Goal: Task Accomplishment & Management: Manage account settings

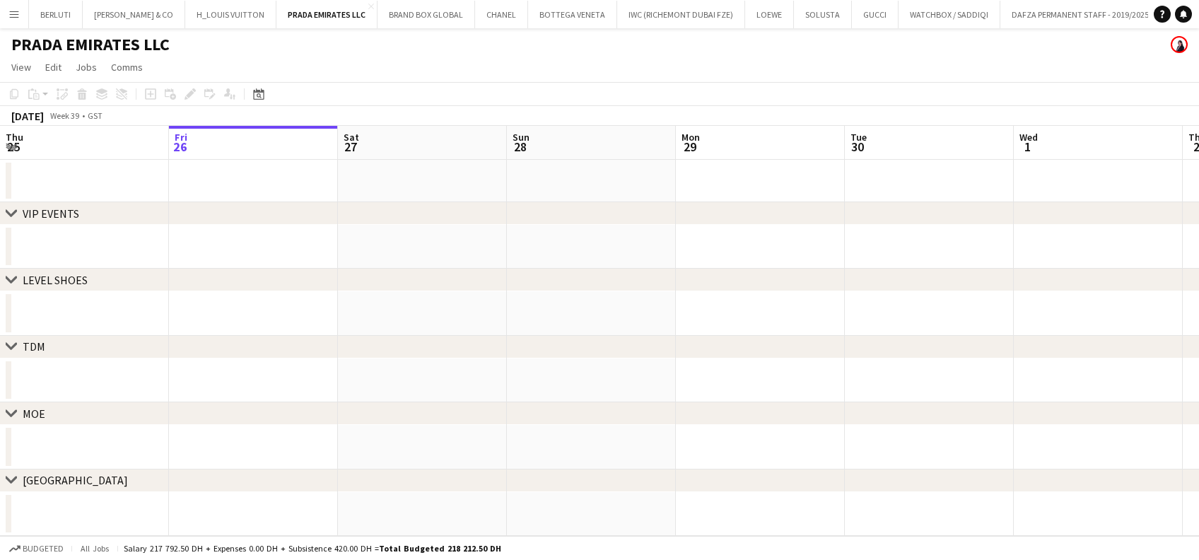
drag, startPoint x: 196, startPoint y: 362, endPoint x: 212, endPoint y: 311, distance: 53.4
click at [115, 352] on div "chevron-right TDM" at bounding box center [599, 347] width 1199 height 23
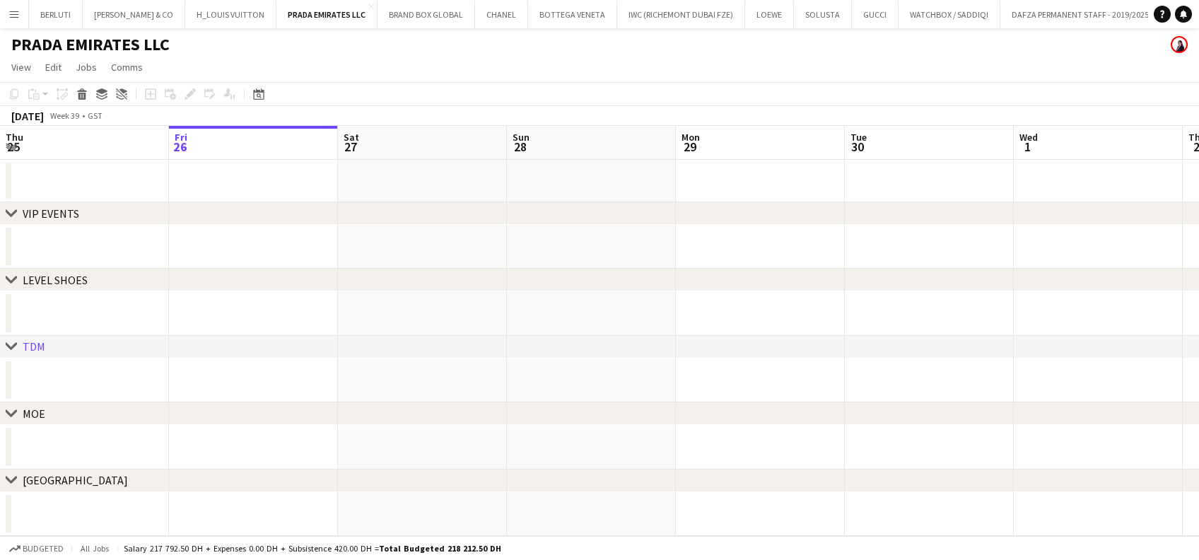
drag, startPoint x: 8, startPoint y: 16, endPoint x: 45, endPoint y: 39, distance: 43.5
click at [9, 17] on app-icon "Menu" at bounding box center [13, 13] width 11 height 11
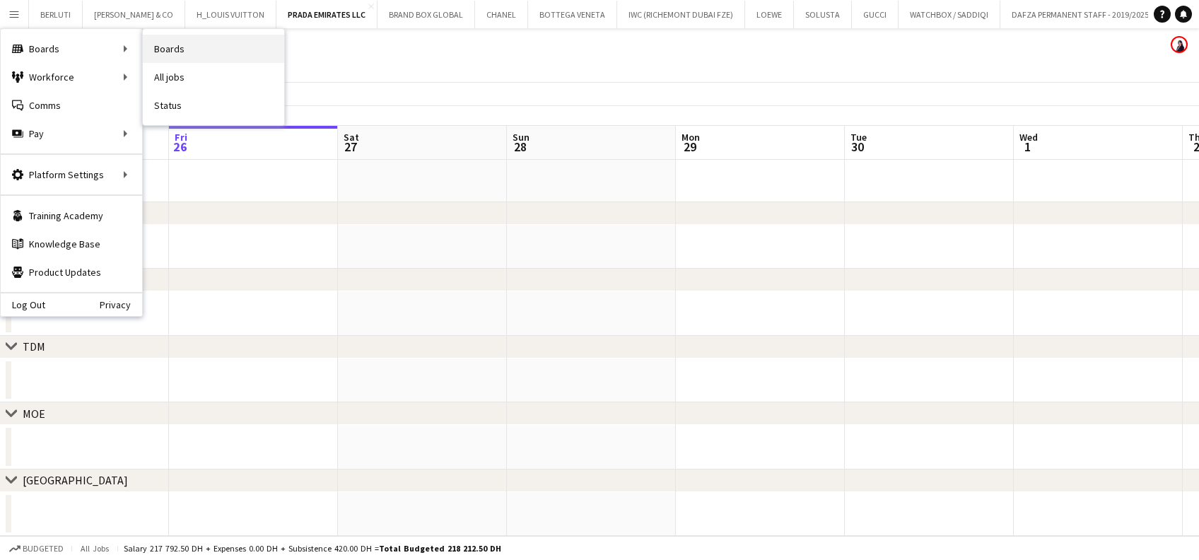
click at [191, 52] on link "Boards" at bounding box center [213, 49] width 141 height 28
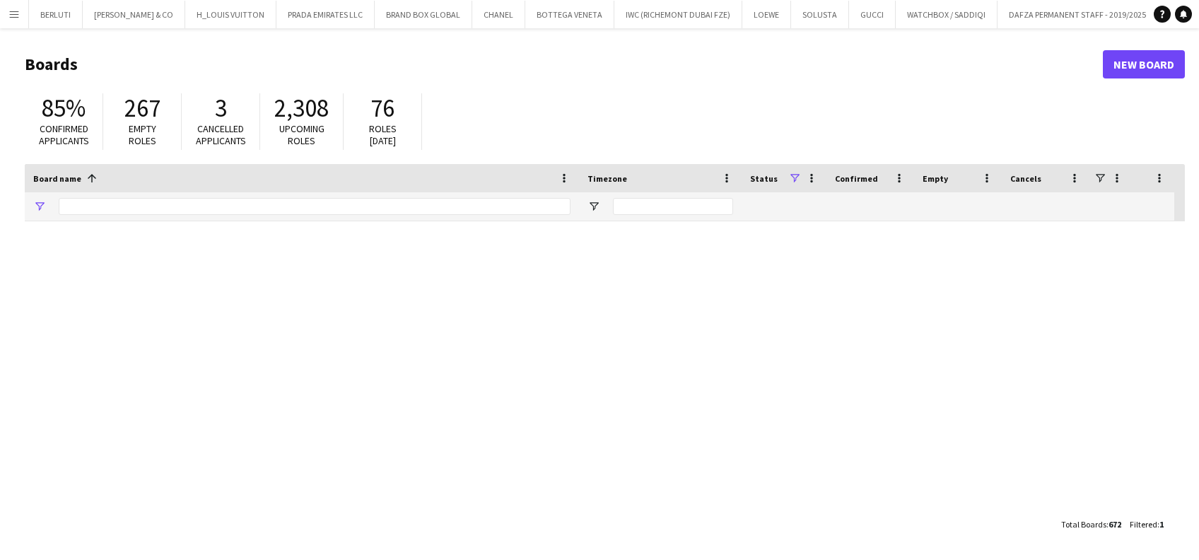
type input "******"
drag, startPoint x: 110, startPoint y: 207, endPoint x: -66, endPoint y: 238, distance: 178.6
click at [0, 238] on html "Menu Boards Boards Boards All jobs Status Workforce Workforce My Workforce Recr…" at bounding box center [599, 280] width 1199 height 560
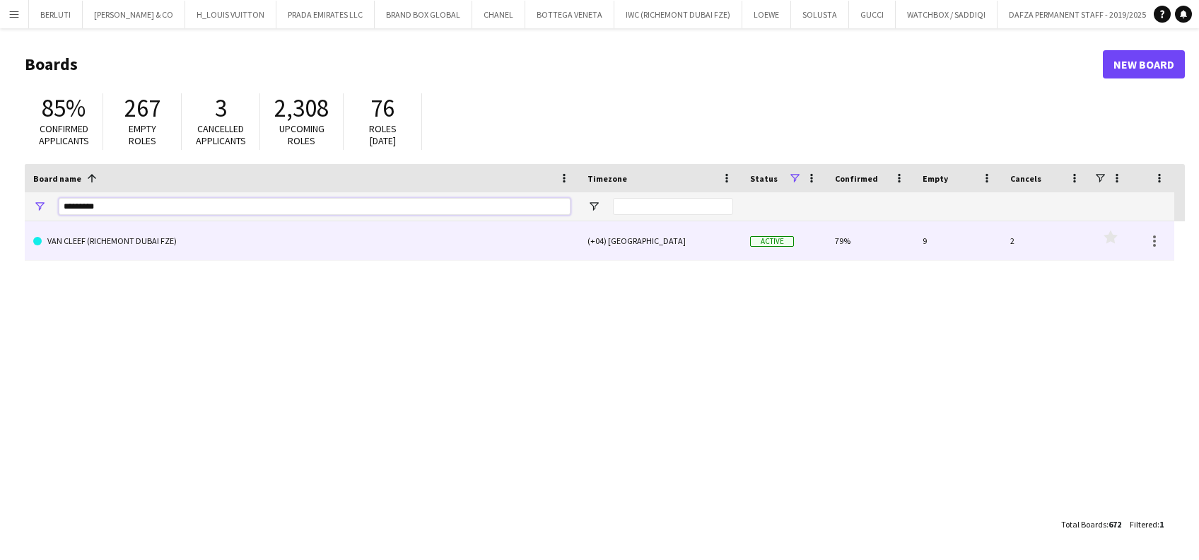
type input "*********"
click at [227, 238] on link "VAN CLEEF (RICHEMONT DUBAI FZE)" at bounding box center [301, 241] width 537 height 40
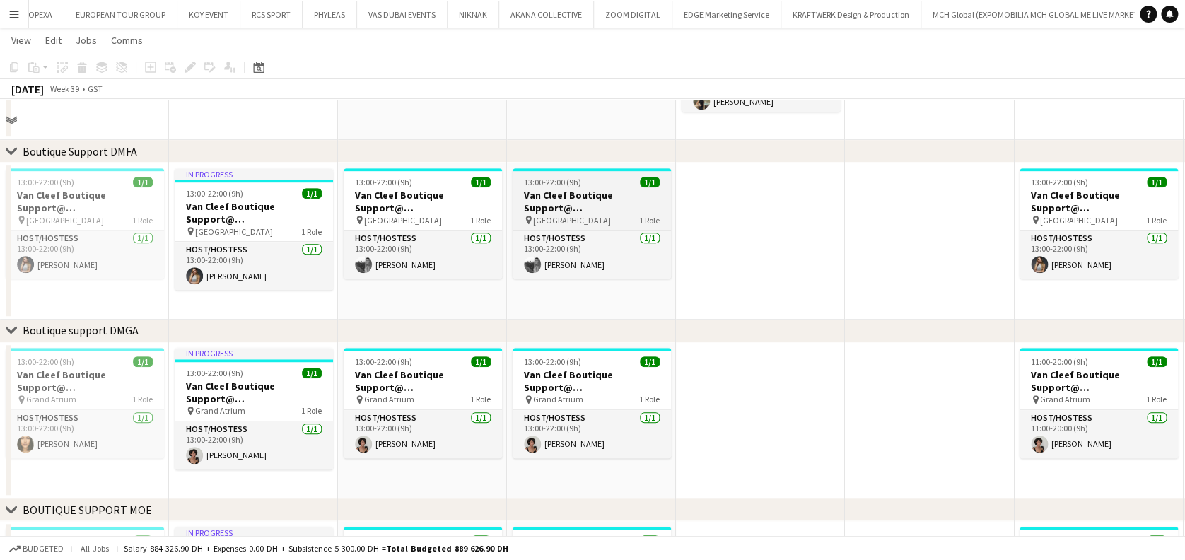
scroll to position [188, 0]
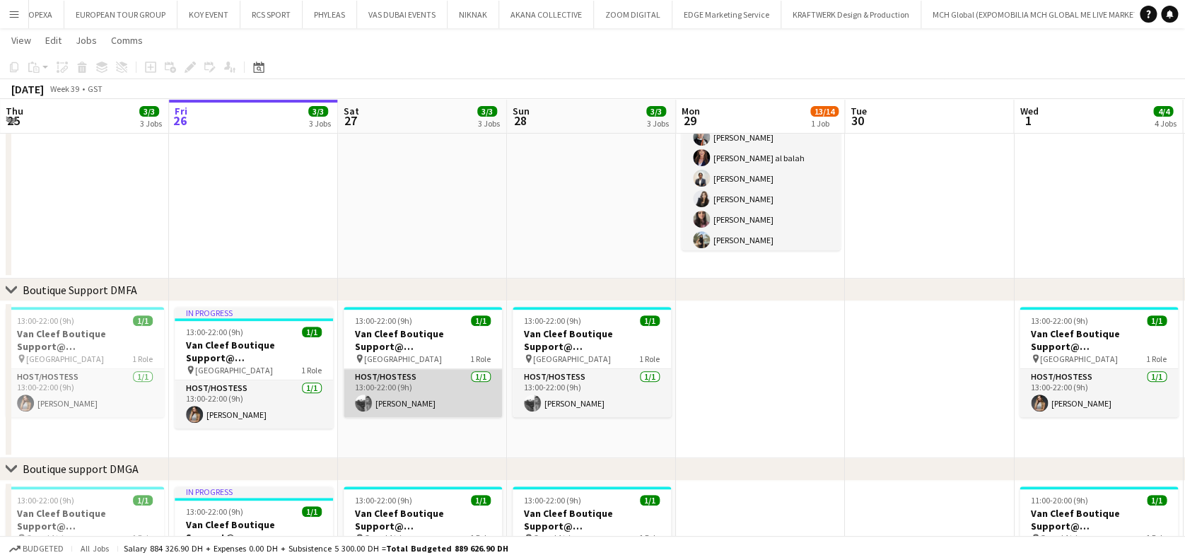
click at [409, 406] on app-card-role "Host/Hostess [DATE] 13:00-22:00 (9h) [PERSON_NAME]" at bounding box center [423, 393] width 158 height 48
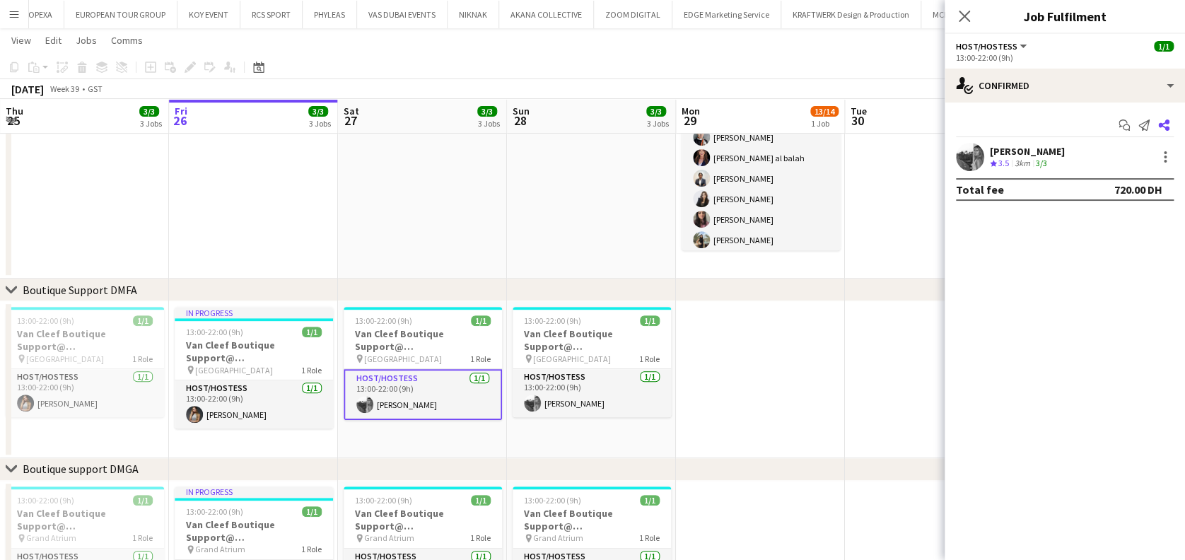
click at [1166, 130] on icon "Share" at bounding box center [1163, 124] width 11 height 11
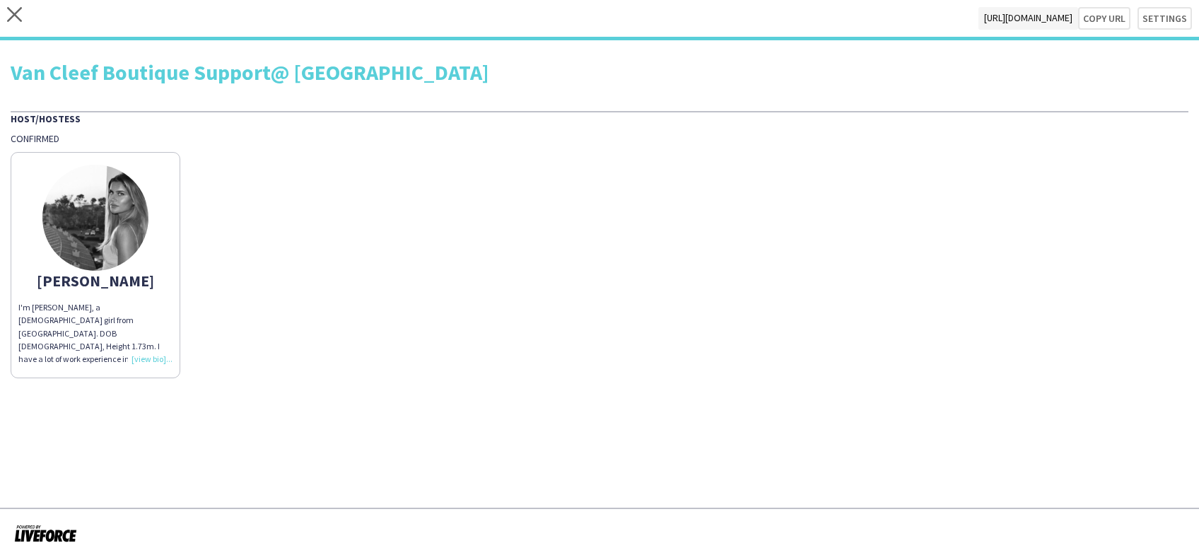
click at [4, 12] on div "close [URL][DOMAIN_NAME] Copy url Settings" at bounding box center [599, 20] width 1199 height 40
click at [16, 16] on icon at bounding box center [14, 14] width 15 height 15
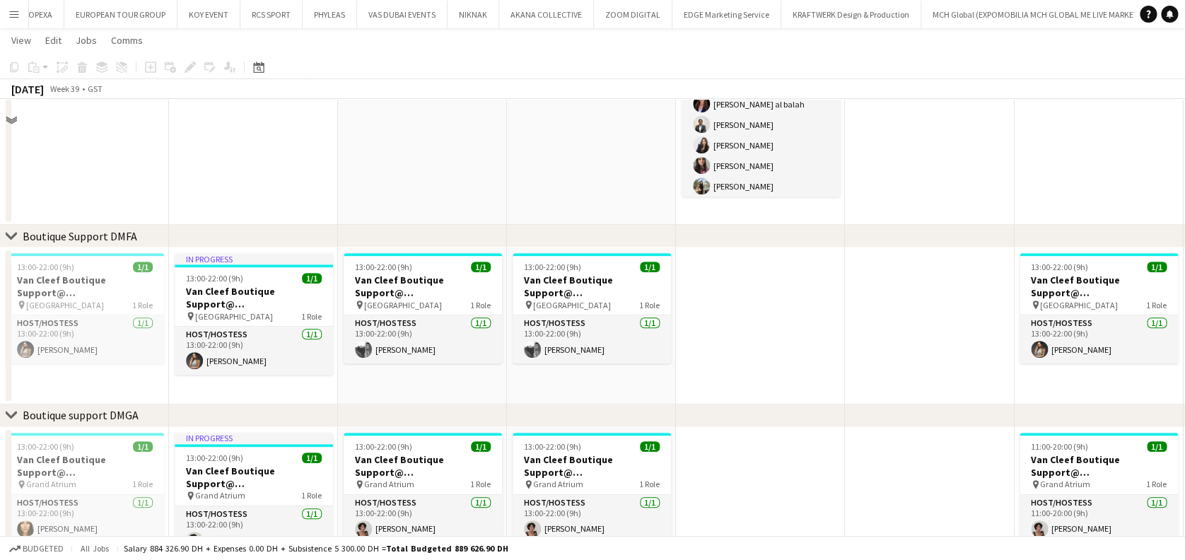
scroll to position [283, 0]
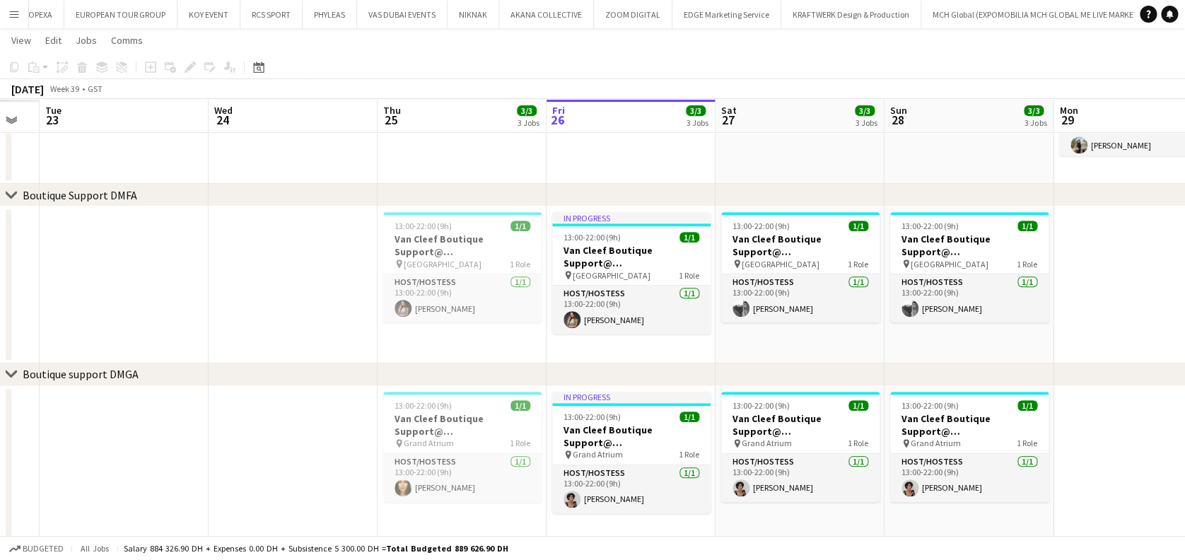
drag, startPoint x: 454, startPoint y: 327, endPoint x: 839, endPoint y: 324, distance: 385.3
click at [839, 324] on app-calendar-viewport "Sun 21 Mon 22 Tue 23 Wed 24 Thu 25 3/3 3 Jobs Fri 26 3/3 3 Jobs Sat 27 3/3 3 Jo…" at bounding box center [592, 363] width 1185 height 1182
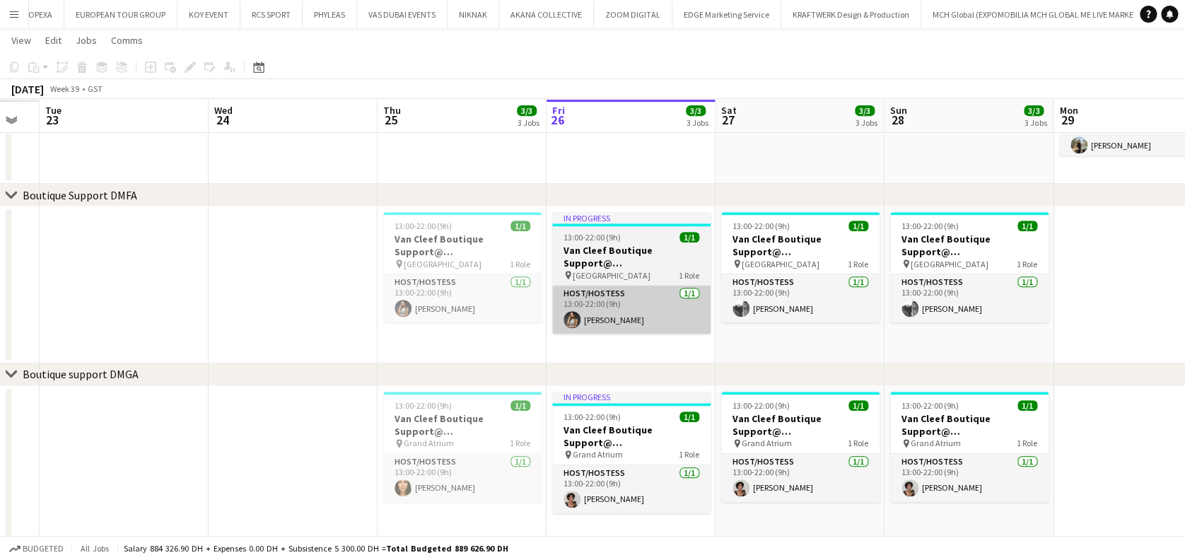
scroll to position [0, 291]
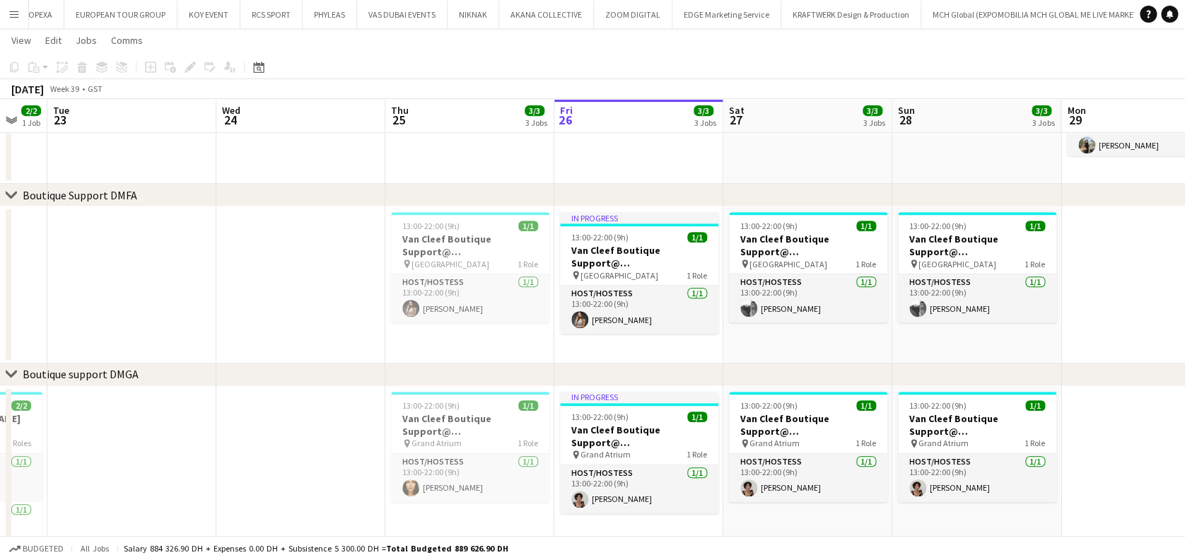
click at [359, 262] on app-date-cell at bounding box center [300, 284] width 169 height 157
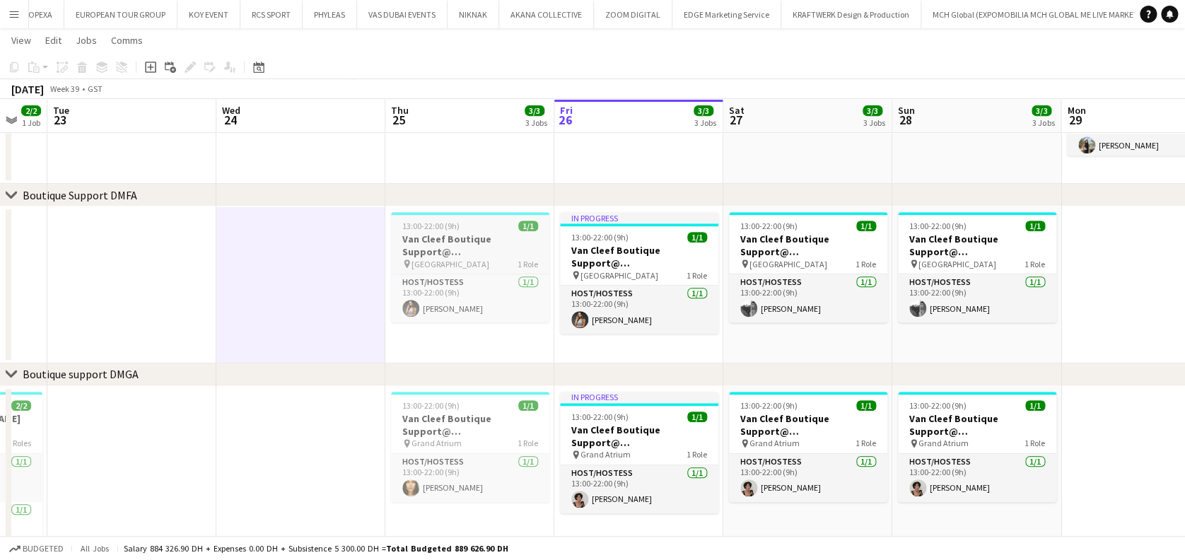
click at [441, 230] on span "13:00-22:00 (9h)" at bounding box center [430, 226] width 57 height 11
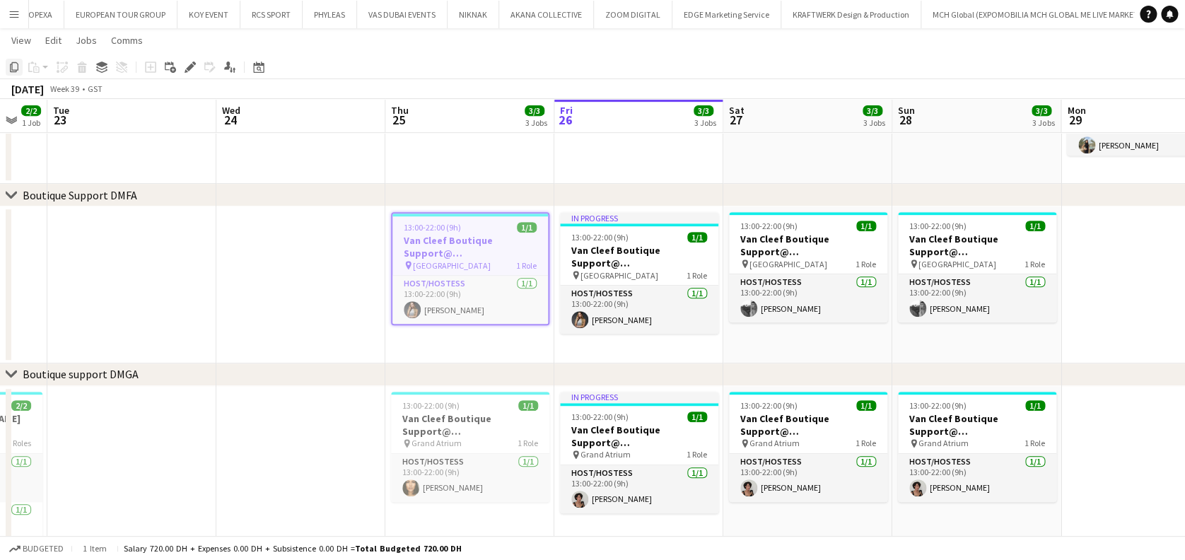
click at [17, 67] on icon at bounding box center [14, 67] width 8 height 10
click at [313, 245] on app-date-cell at bounding box center [300, 284] width 169 height 157
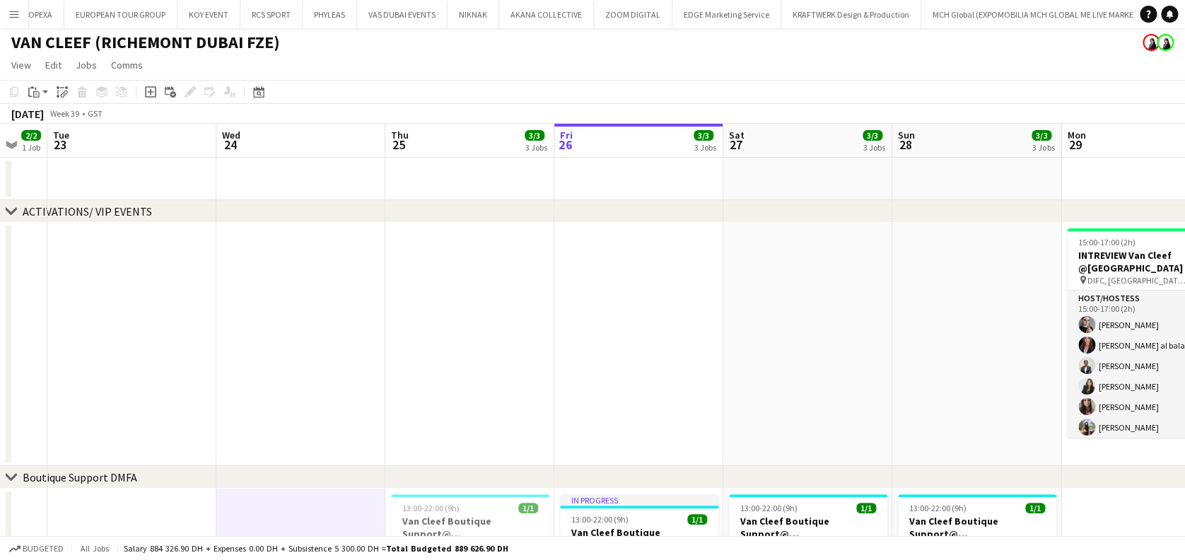
scroll to position [0, 0]
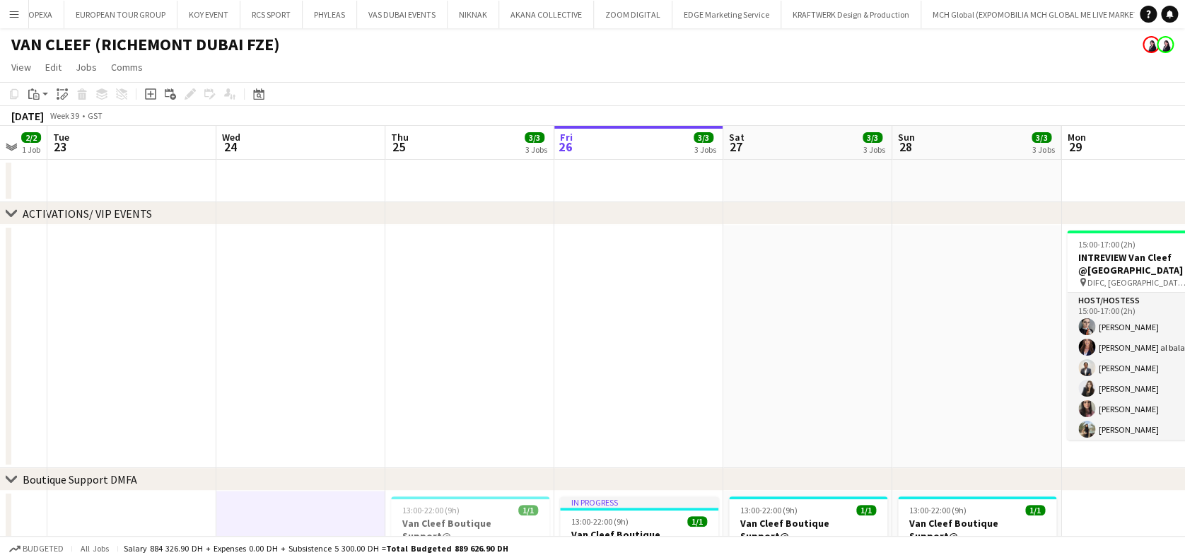
click at [263, 283] on app-date-cell at bounding box center [300, 346] width 169 height 243
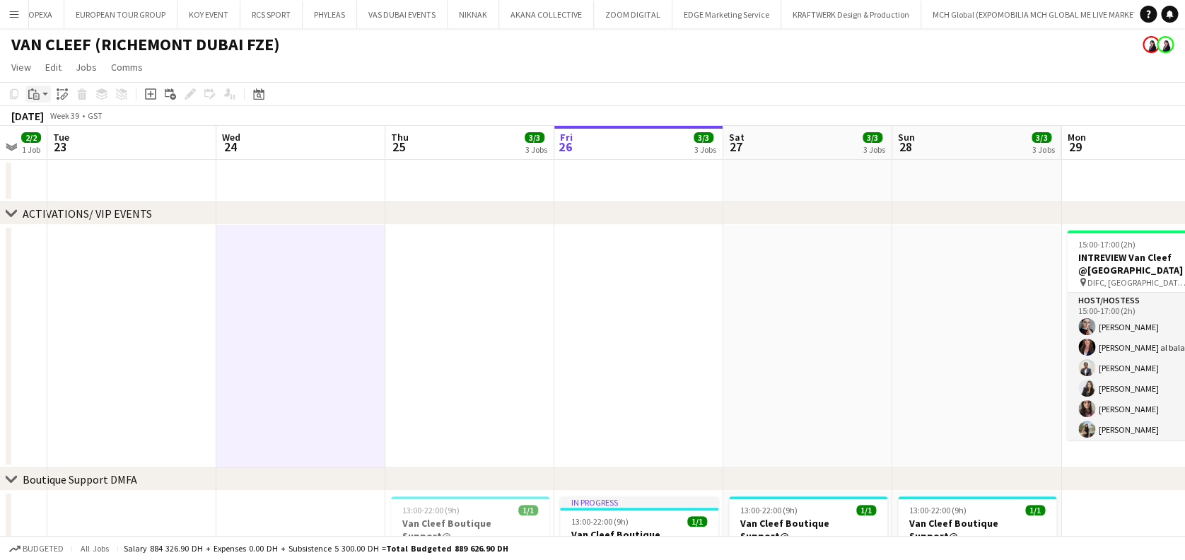
click at [38, 90] on icon "Paste" at bounding box center [33, 93] width 11 height 11
click at [61, 124] on link "Paste Ctrl+V" at bounding box center [103, 121] width 133 height 13
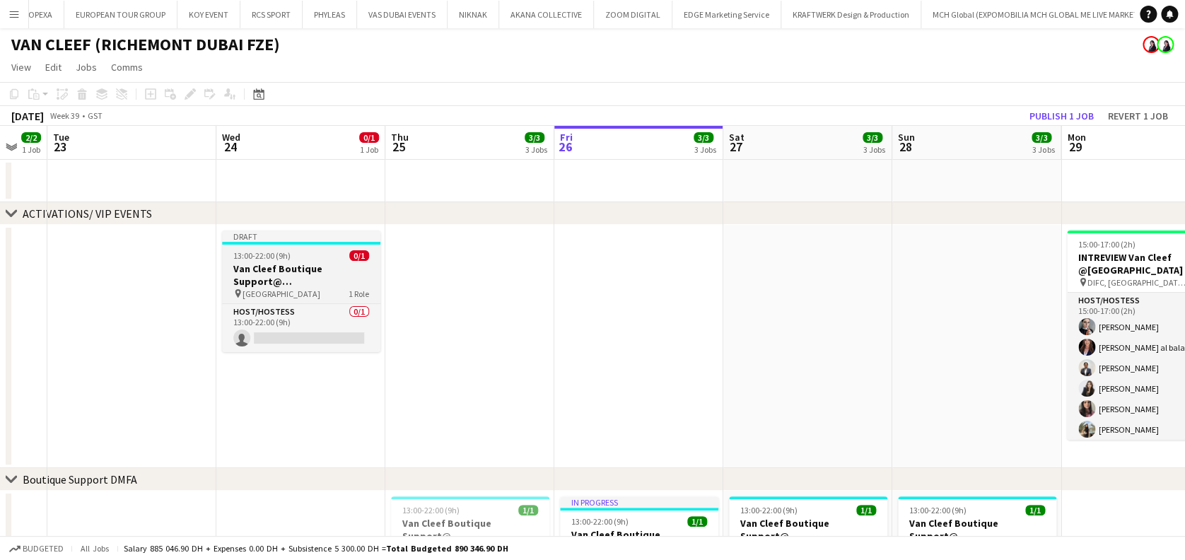
click at [250, 275] on h3 "Van Cleef Boutique Support@ [GEOGRAPHIC_DATA]" at bounding box center [301, 274] width 158 height 25
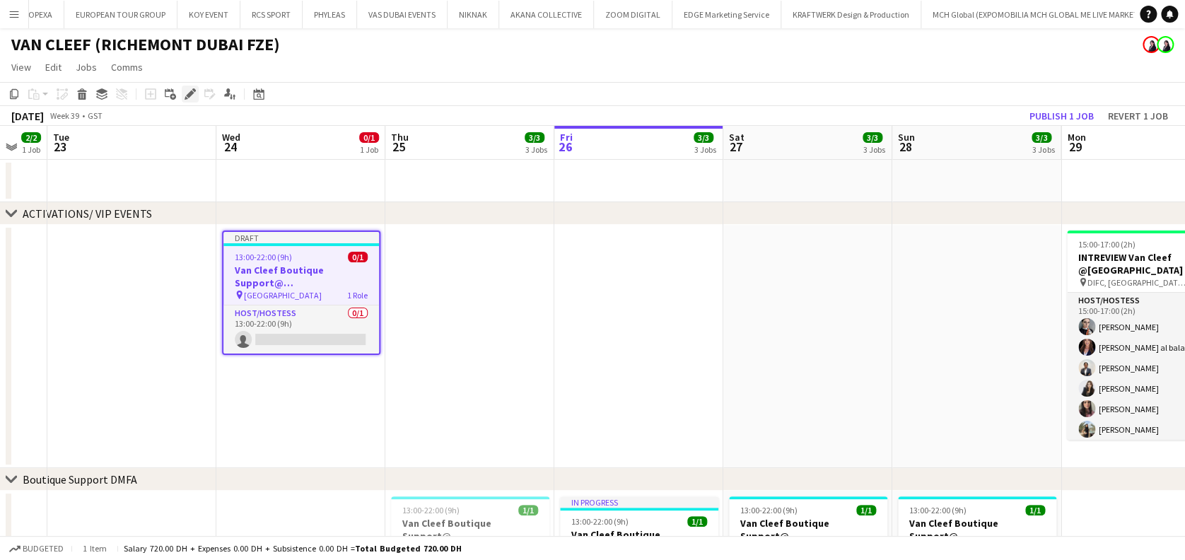
click at [192, 96] on icon "Edit" at bounding box center [189, 93] width 11 height 11
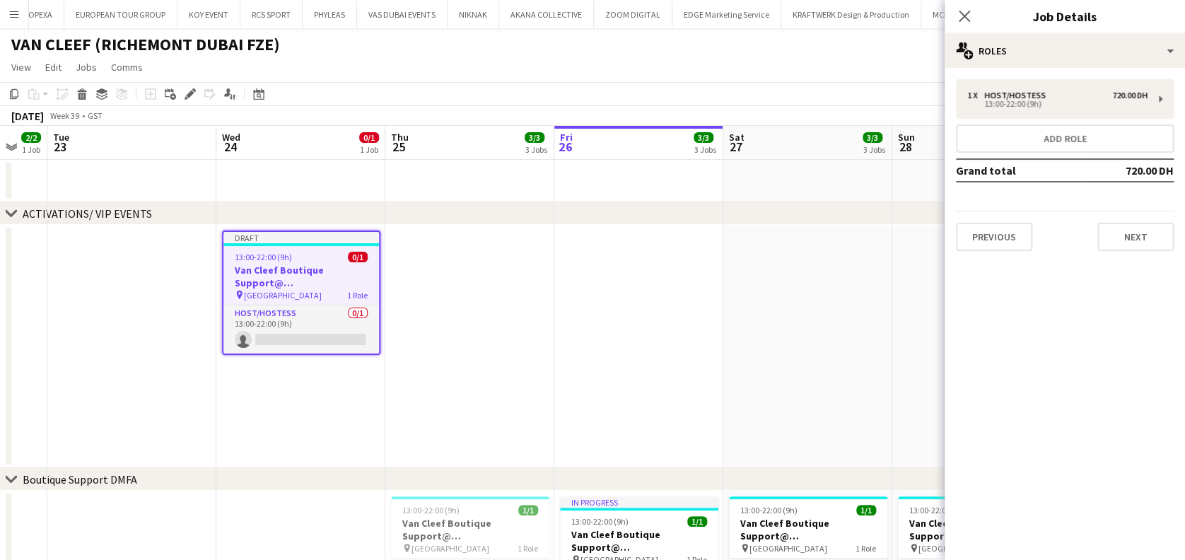
click at [326, 264] on h3 "Van Cleef Boutique Support@ [GEOGRAPHIC_DATA]" at bounding box center [301, 276] width 156 height 25
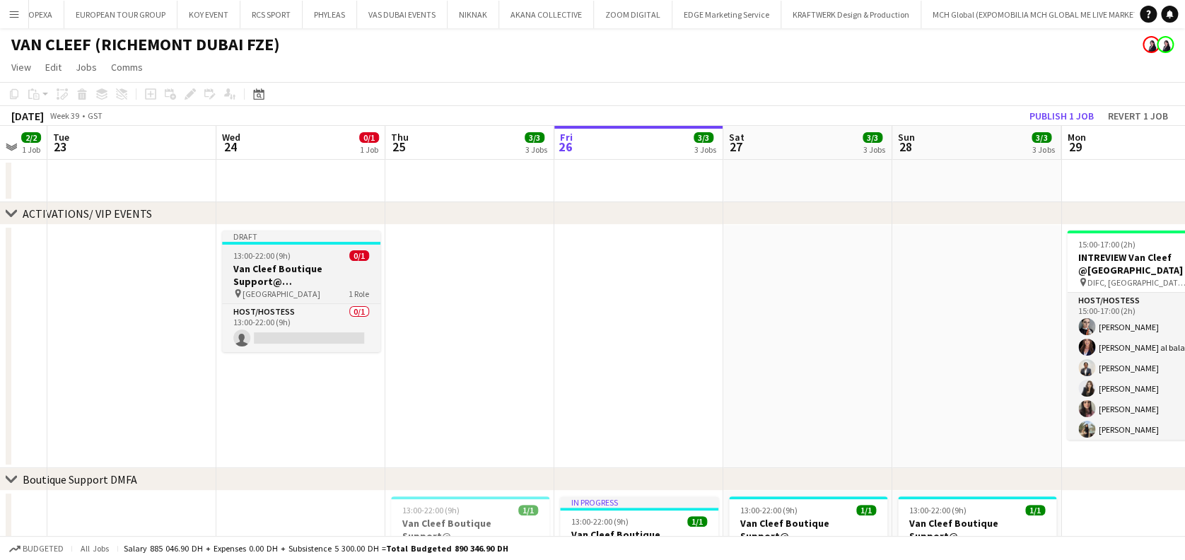
click at [318, 267] on h3 "Van Cleef Boutique Support@ [GEOGRAPHIC_DATA]" at bounding box center [301, 274] width 158 height 25
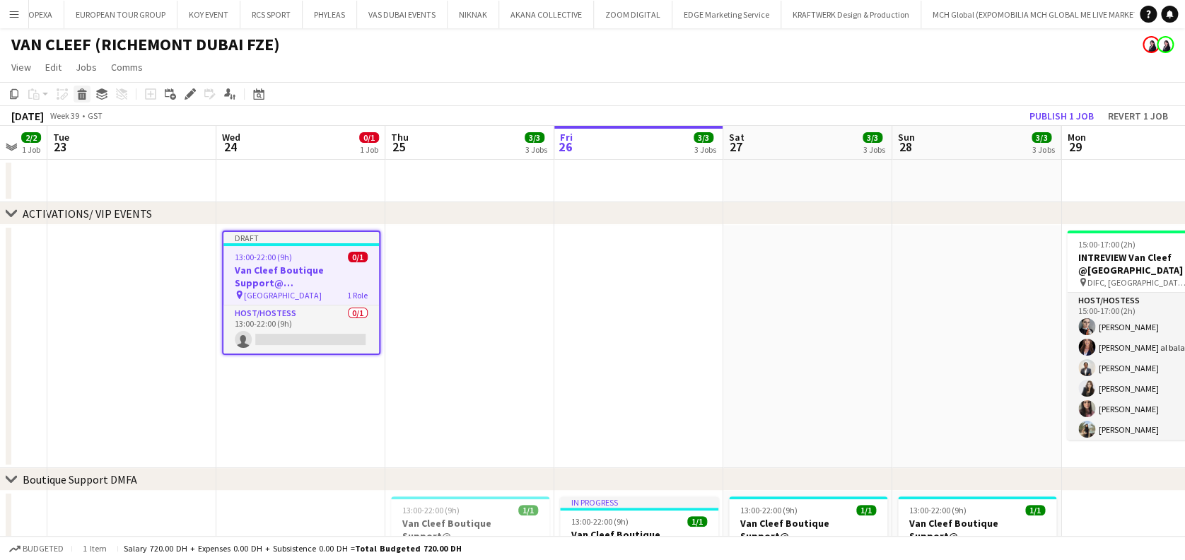
click at [78, 98] on icon at bounding box center [82, 96] width 8 height 7
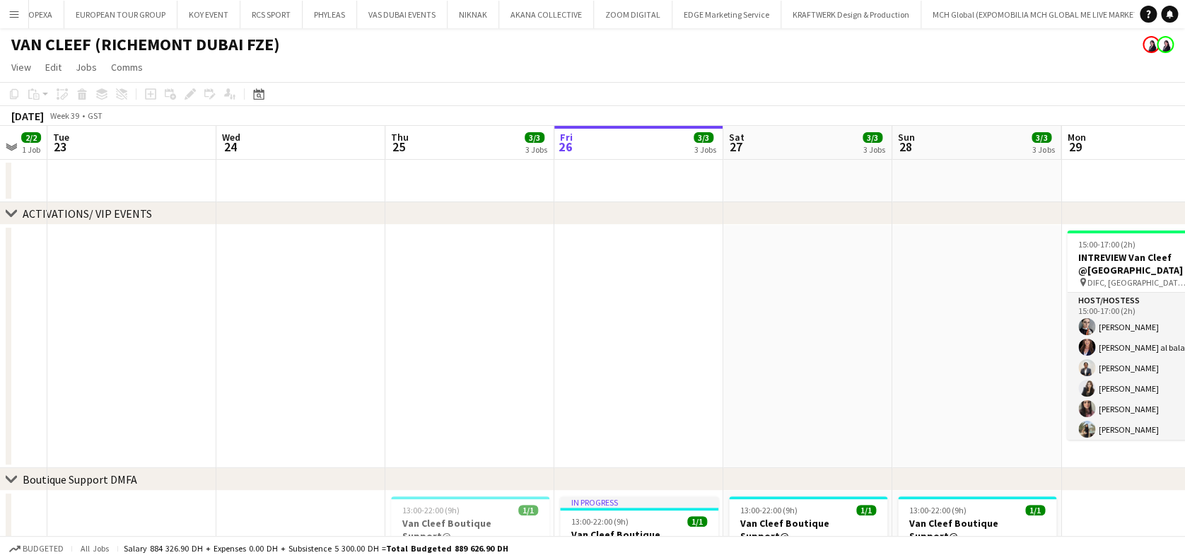
click at [423, 322] on app-date-cell at bounding box center [469, 346] width 169 height 243
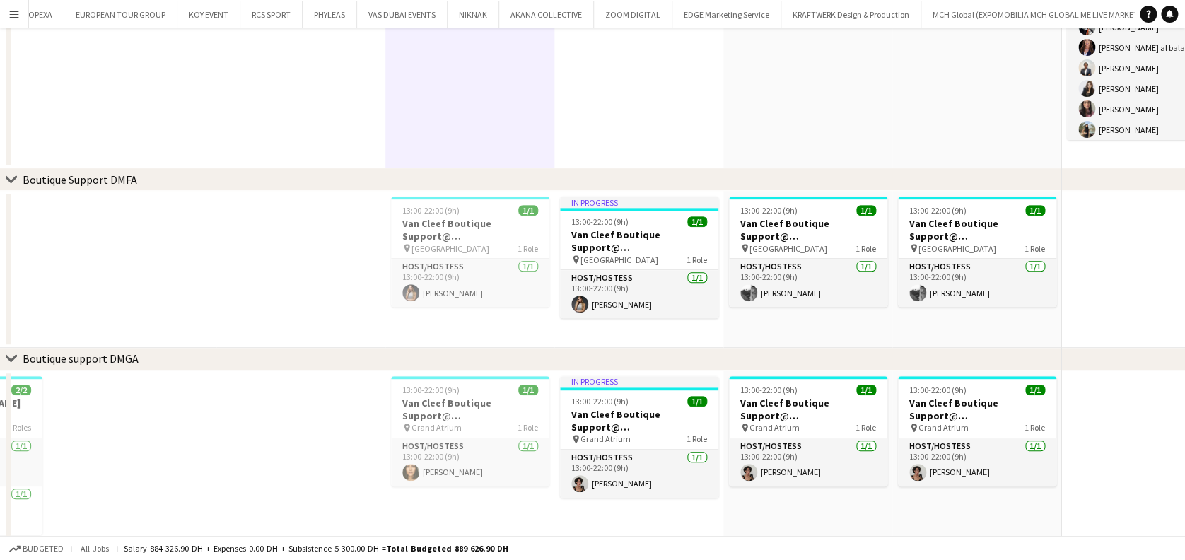
scroll to position [566, 0]
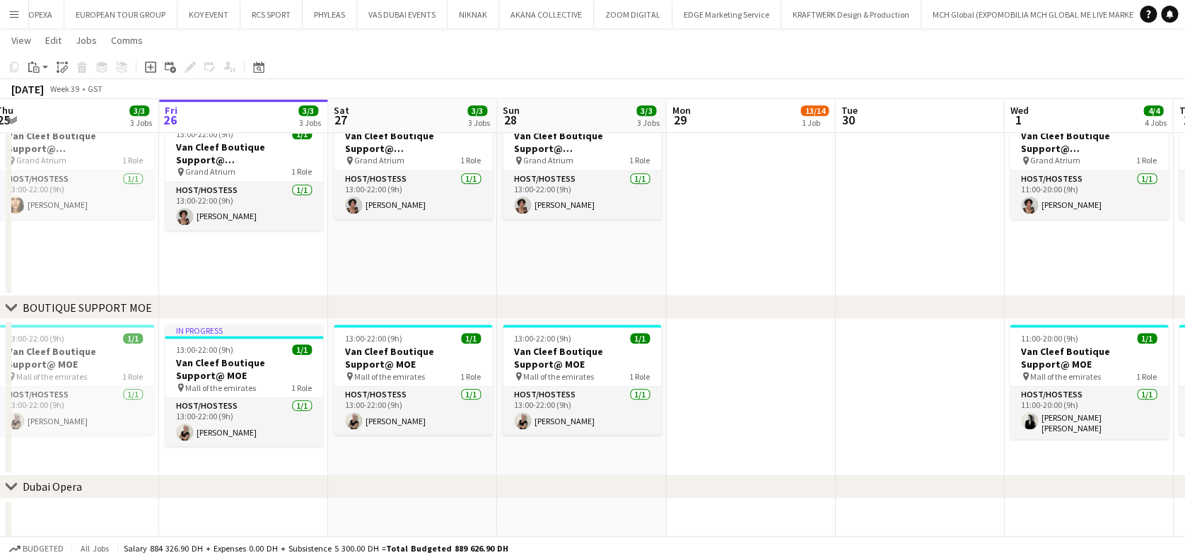
drag, startPoint x: 547, startPoint y: 284, endPoint x: 485, endPoint y: 288, distance: 62.4
click at [458, 284] on app-calendar-viewport "Sun 21 3/3 3 Jobs Mon 22 2/2 1 Job Tue 23 Wed 24 Thu 25 3/3 3 Jobs Fri 26 3/3 3…" at bounding box center [592, 99] width 1185 height 1219
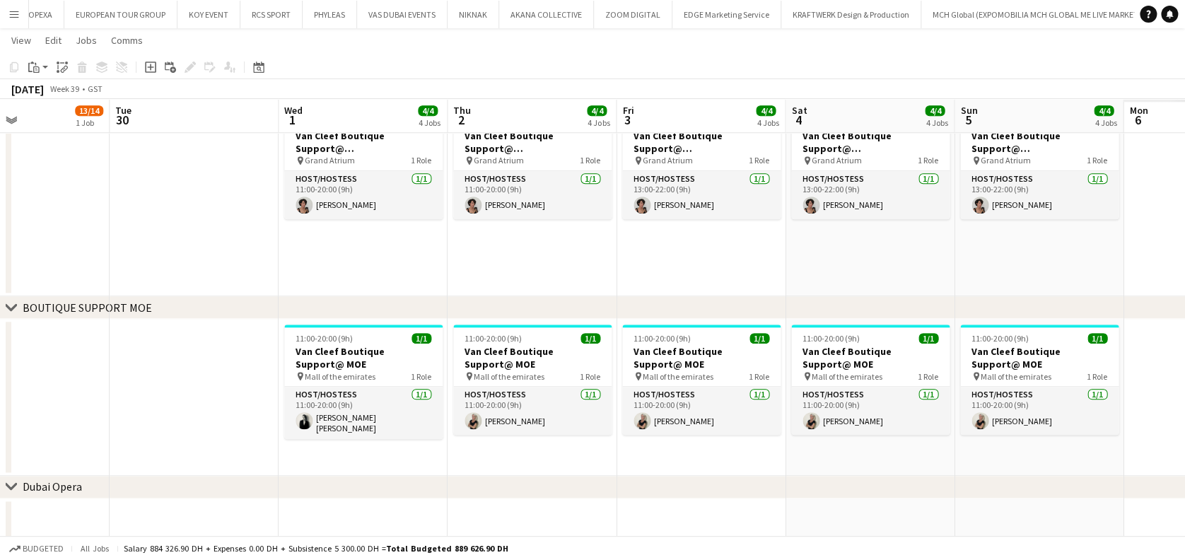
drag, startPoint x: 959, startPoint y: 417, endPoint x: 573, endPoint y: 445, distance: 387.6
click at [573, 445] on app-calendar-viewport "Thu 25 3/3 3 Jobs Fri 26 3/3 3 Jobs Sat 27 3/3 3 Jobs Sun 28 3/3 3 Jobs Mon 29 …" at bounding box center [592, 99] width 1185 height 1219
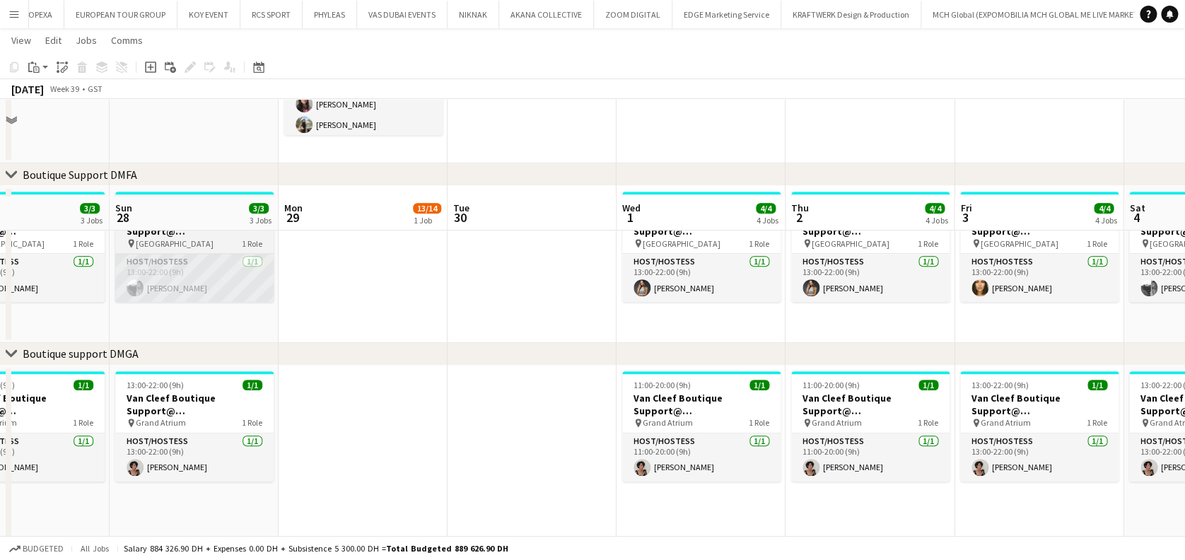
scroll to position [266, 0]
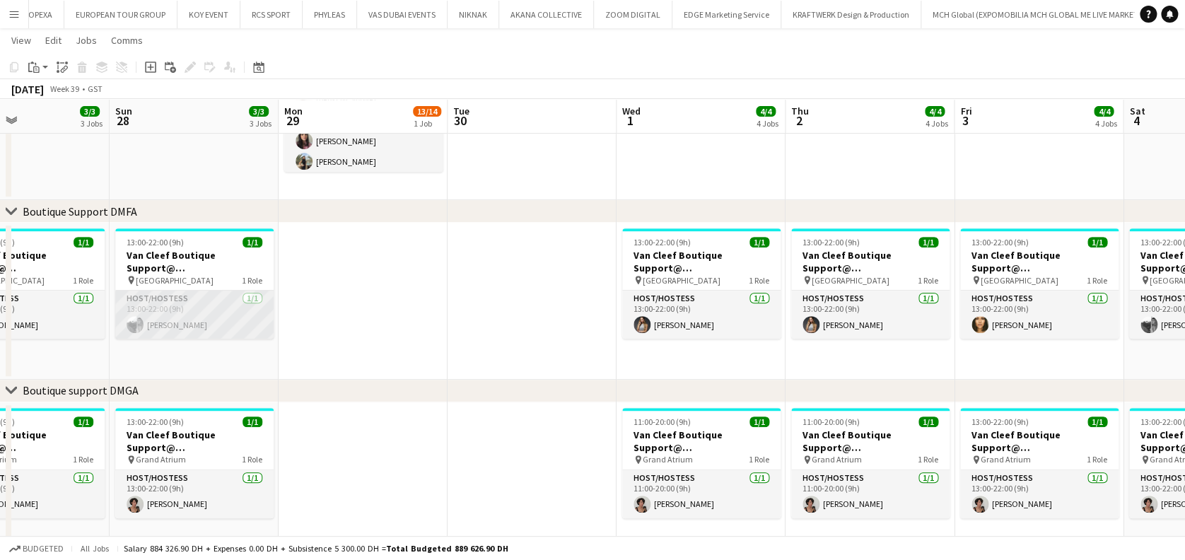
click at [233, 322] on app-card-role "Host/Hostess [DATE] 13:00-22:00 (9h) [PERSON_NAME]" at bounding box center [194, 315] width 158 height 48
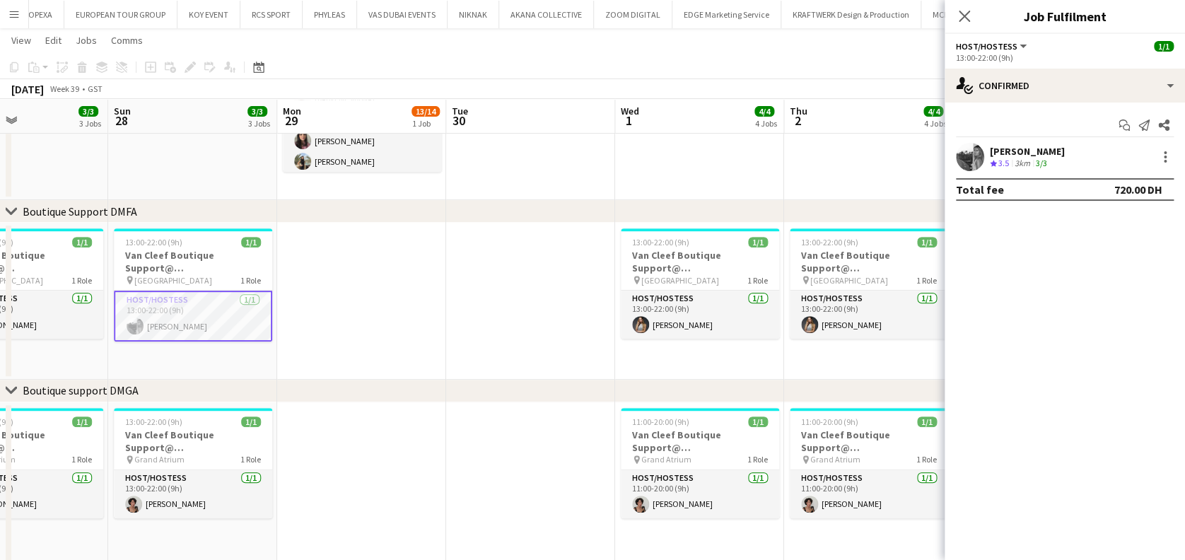
drag, startPoint x: 1037, startPoint y: 145, endPoint x: 1027, endPoint y: 150, distance: 11.1
click at [1034, 145] on div "[PERSON_NAME]" at bounding box center [1027, 151] width 75 height 13
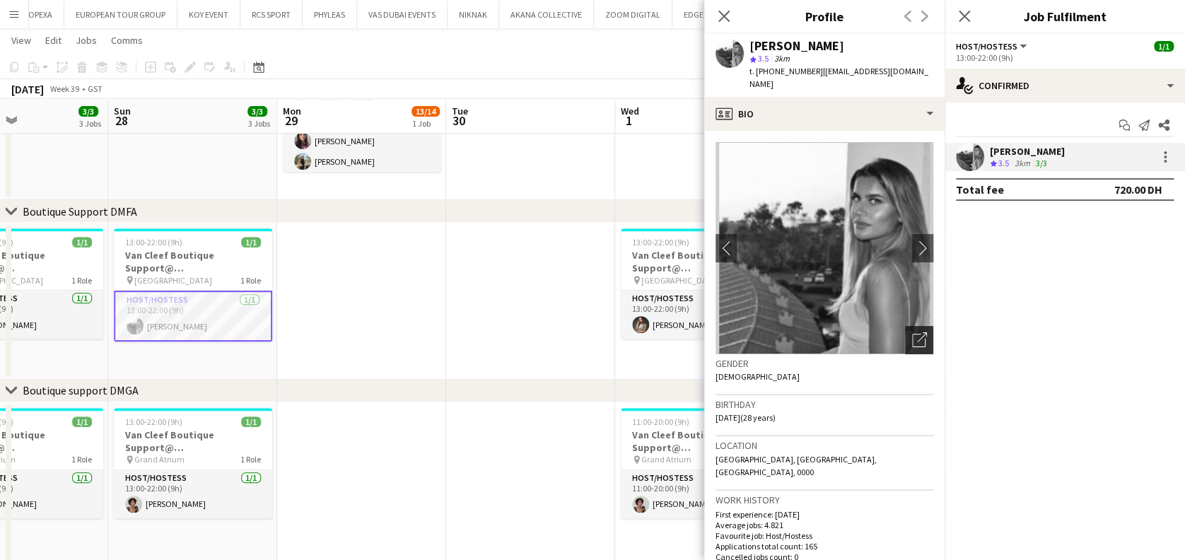
click at [913, 326] on div "Open photos pop-in" at bounding box center [919, 340] width 28 height 28
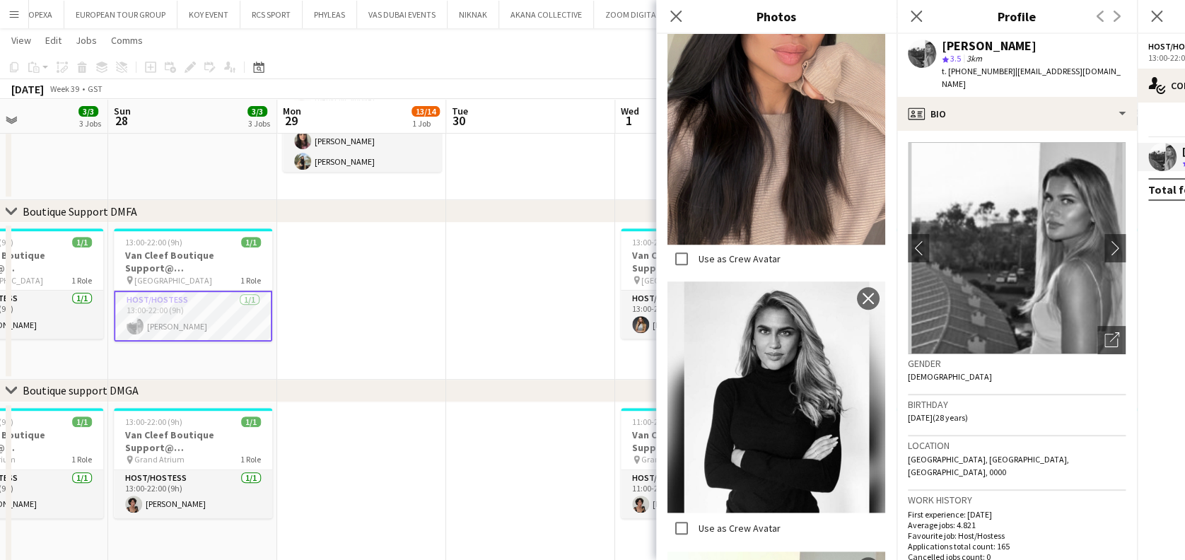
scroll to position [660, 0]
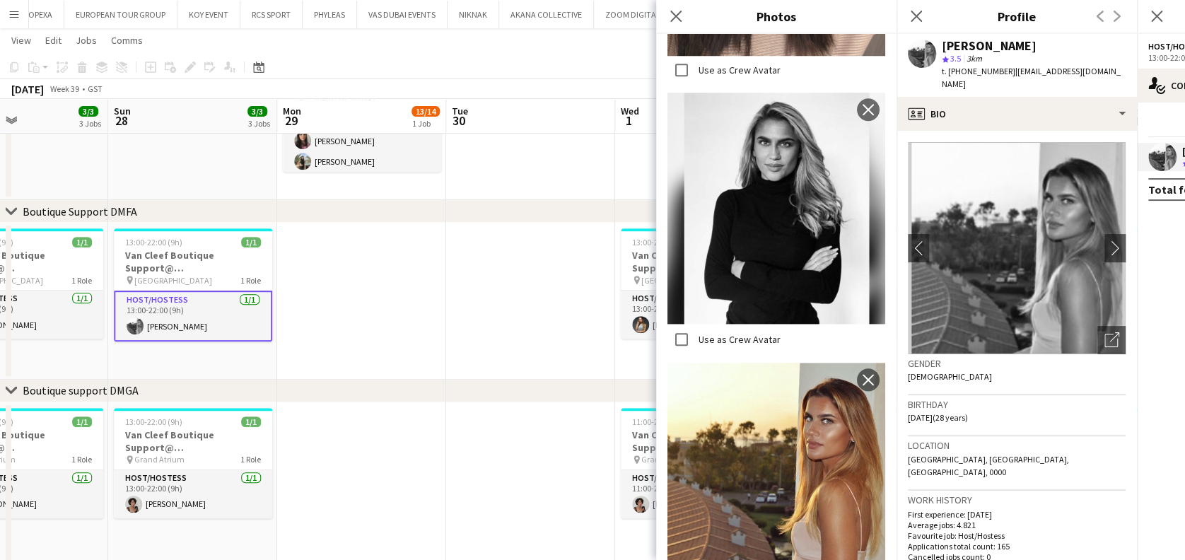
click at [471, 491] on app-date-cell at bounding box center [530, 499] width 169 height 194
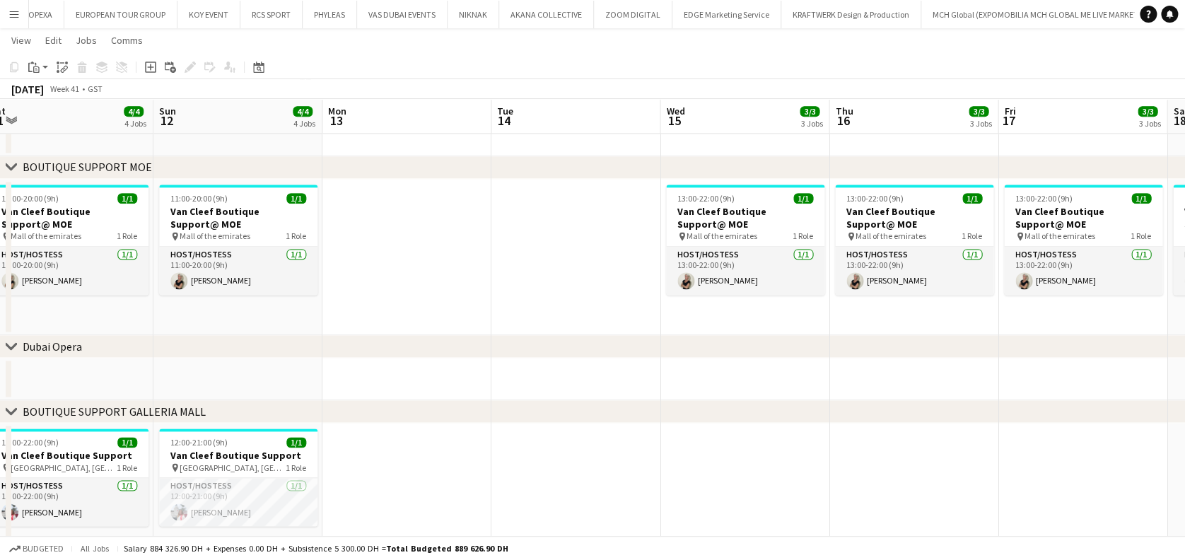
scroll to position [864, 0]
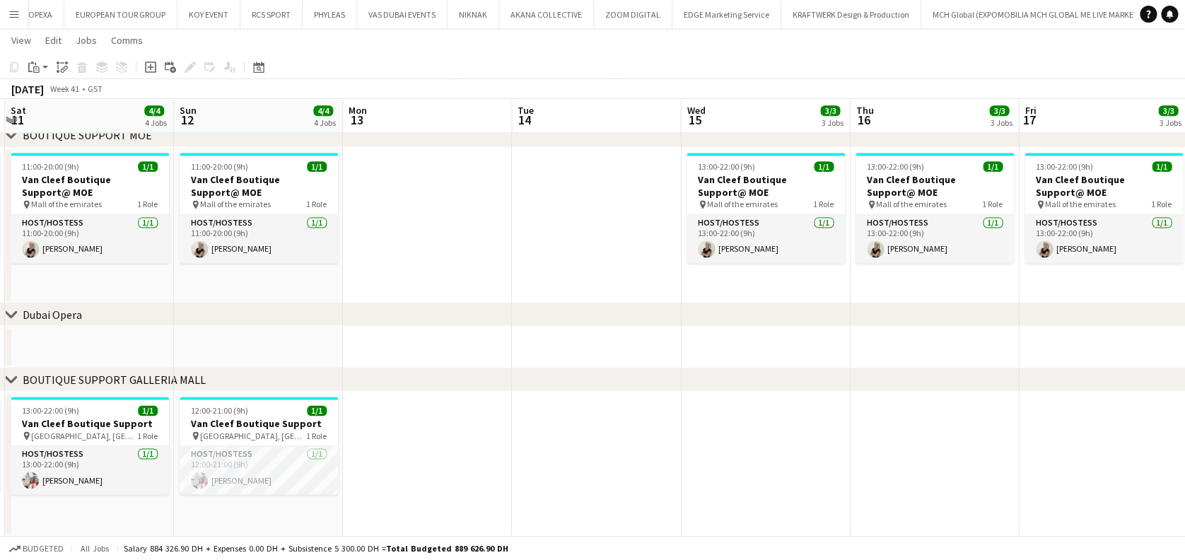
drag, startPoint x: 283, startPoint y: 486, endPoint x: 303, endPoint y: 484, distance: 20.5
drag, startPoint x: 268, startPoint y: 473, endPoint x: 295, endPoint y: 452, distance: 34.4
click at [269, 473] on app-card-role "Host/Hostess [DATE] 12:00-21:00 (9h) [PERSON_NAME]" at bounding box center [259, 470] width 158 height 48
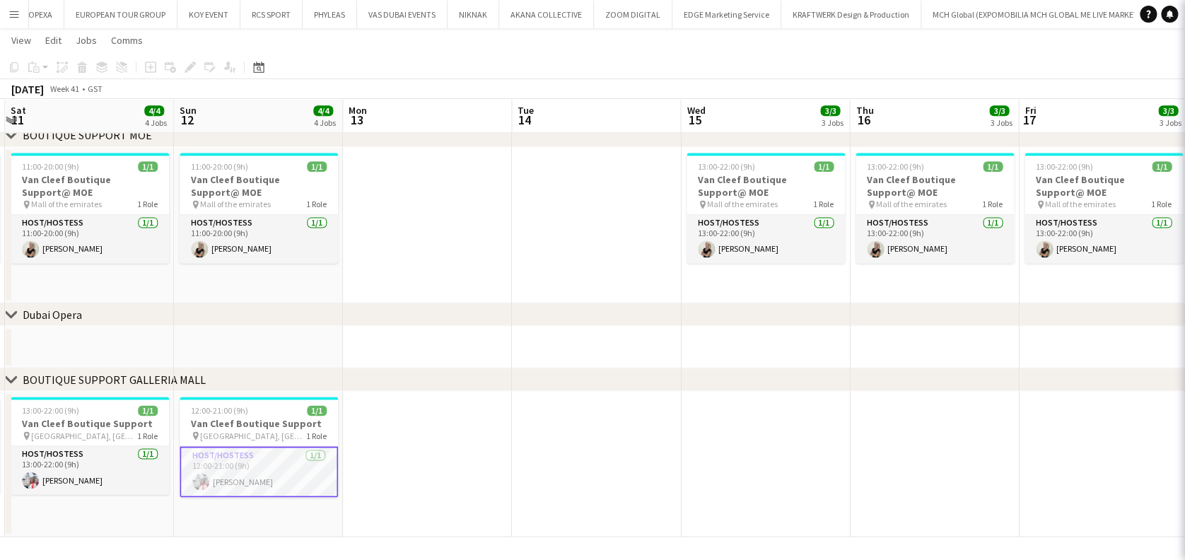
scroll to position [0, 670]
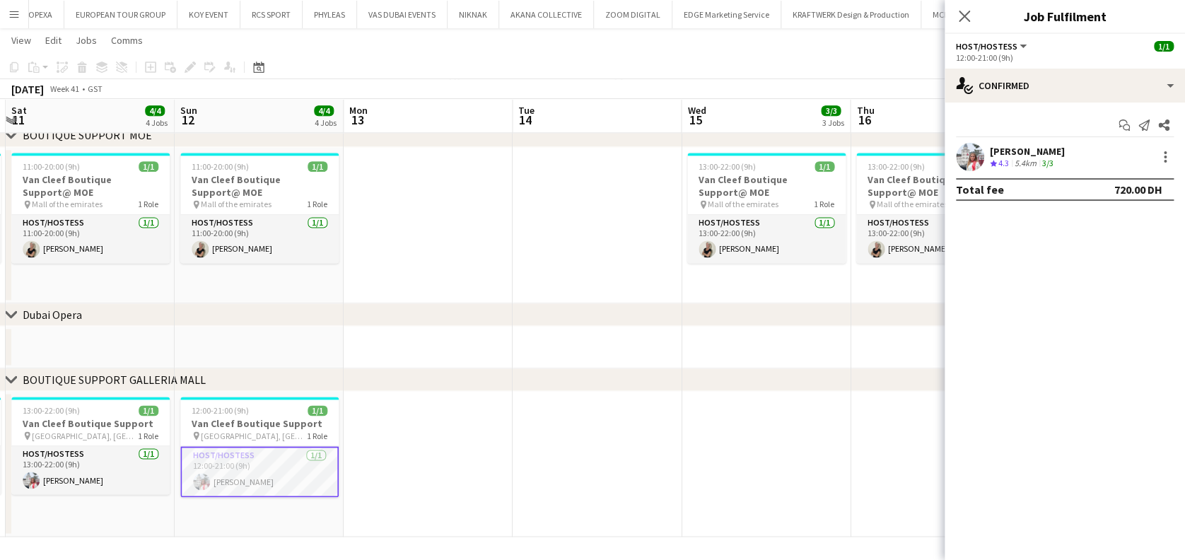
click at [978, 156] on app-user-avatar at bounding box center [970, 157] width 28 height 28
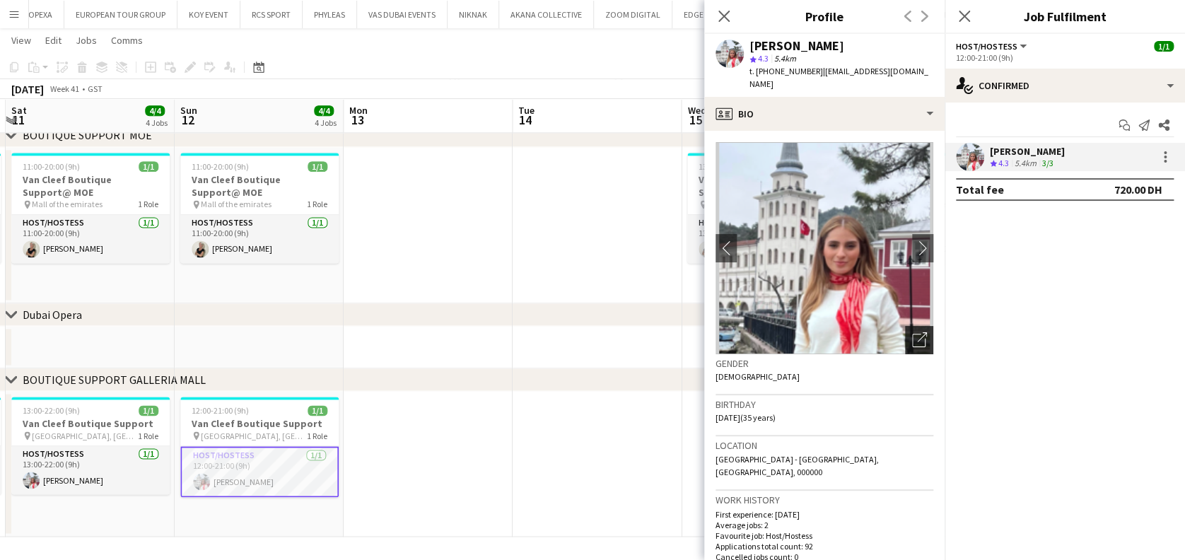
click at [912, 332] on icon "Open photos pop-in" at bounding box center [919, 339] width 15 height 15
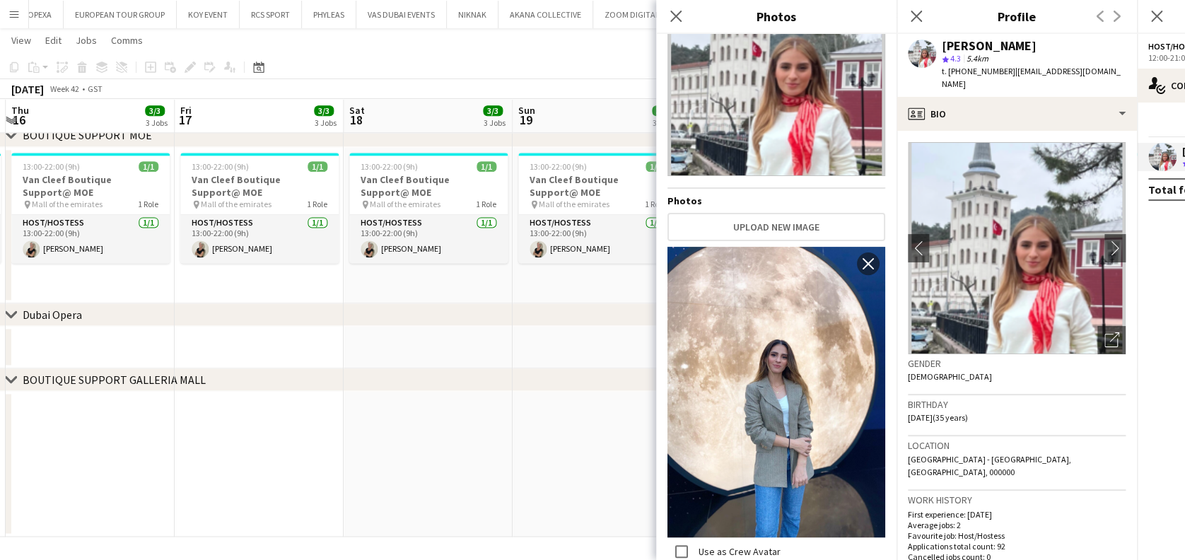
scroll to position [94, 0]
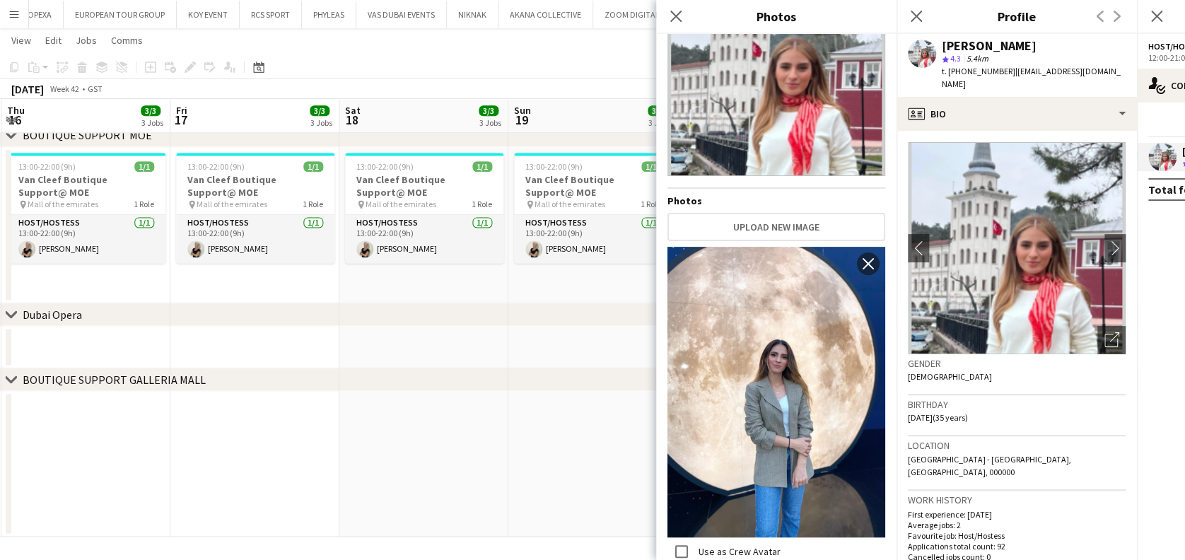
click at [684, 28] on div "Close pop-in" at bounding box center [676, 16] width 40 height 33
click at [681, 25] on div "Close pop-in" at bounding box center [676, 16] width 40 height 33
click at [684, 16] on app-icon "Close pop-in" at bounding box center [676, 16] width 20 height 20
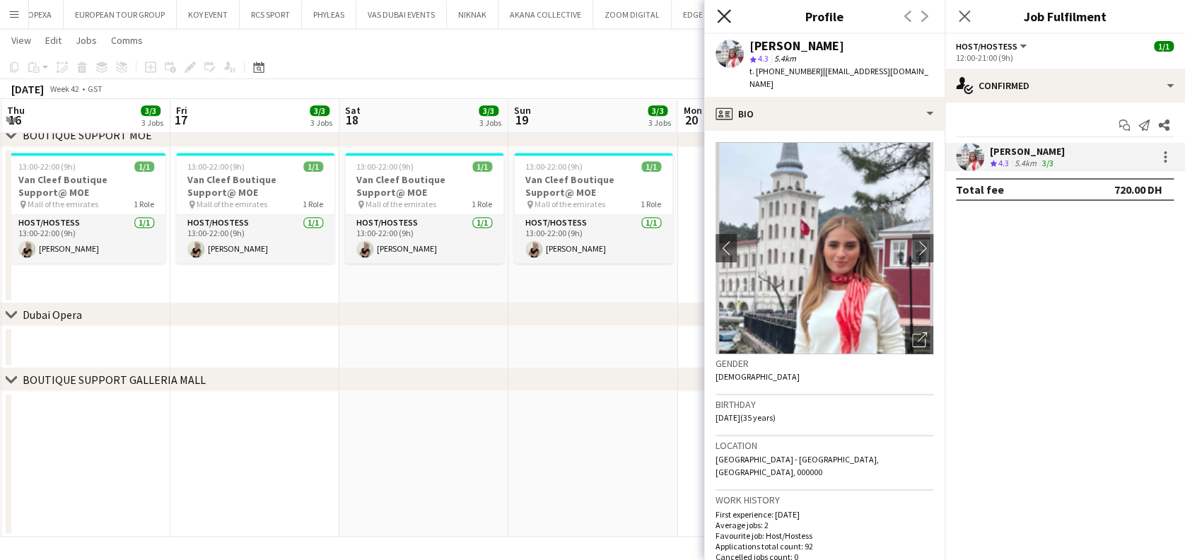
click at [729, 14] on icon "Close pop-in" at bounding box center [723, 15] width 13 height 13
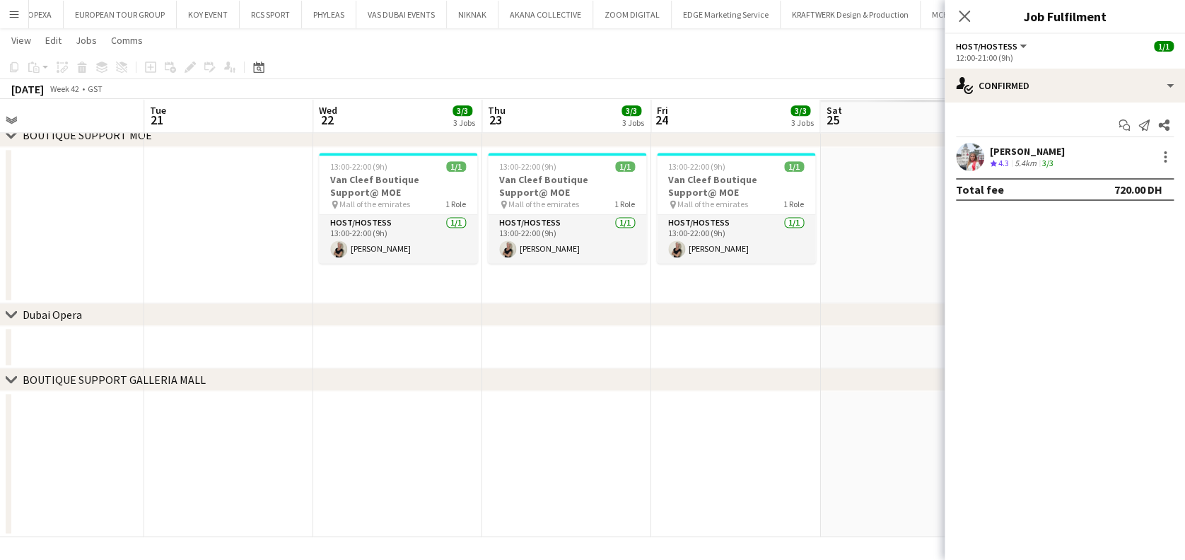
drag, startPoint x: 165, startPoint y: 250, endPoint x: 226, endPoint y: 198, distance: 80.3
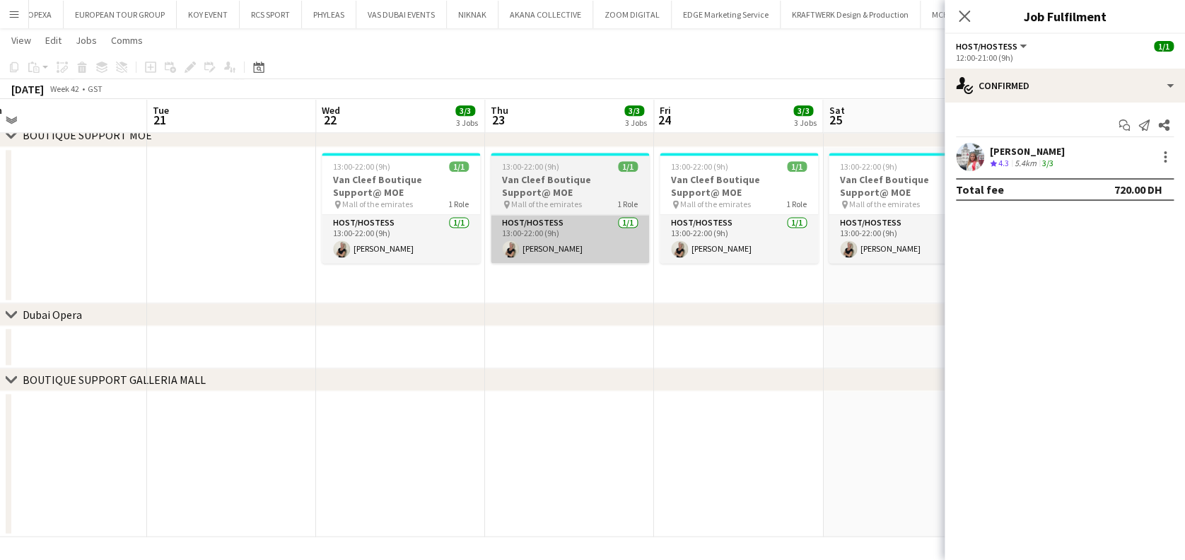
drag, startPoint x: 411, startPoint y: 203, endPoint x: 242, endPoint y: 217, distance: 170.2
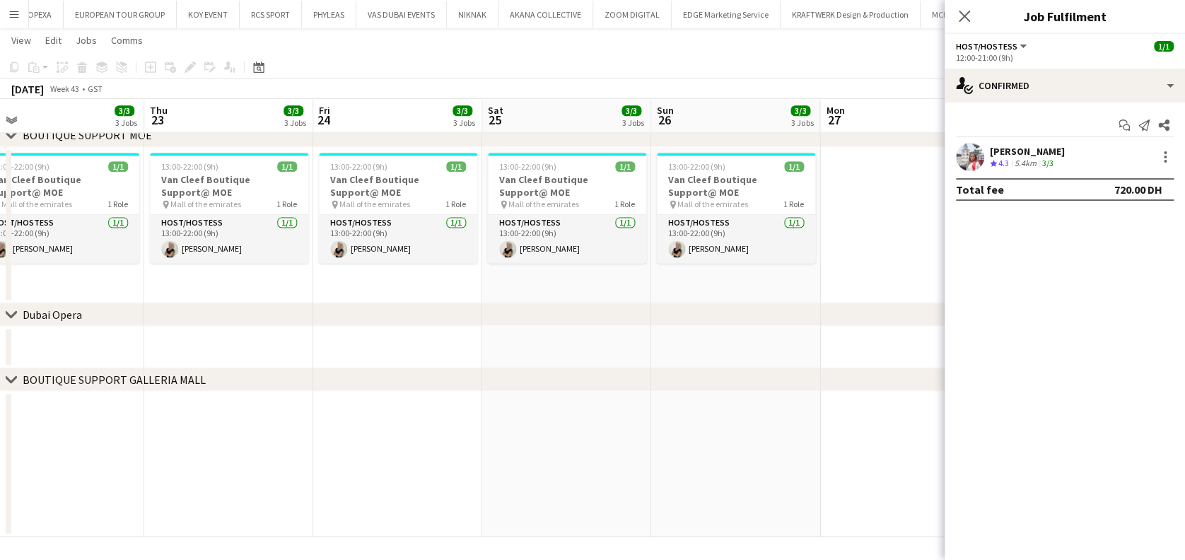
drag, startPoint x: 433, startPoint y: 265, endPoint x: 51, endPoint y: 305, distance: 384.5
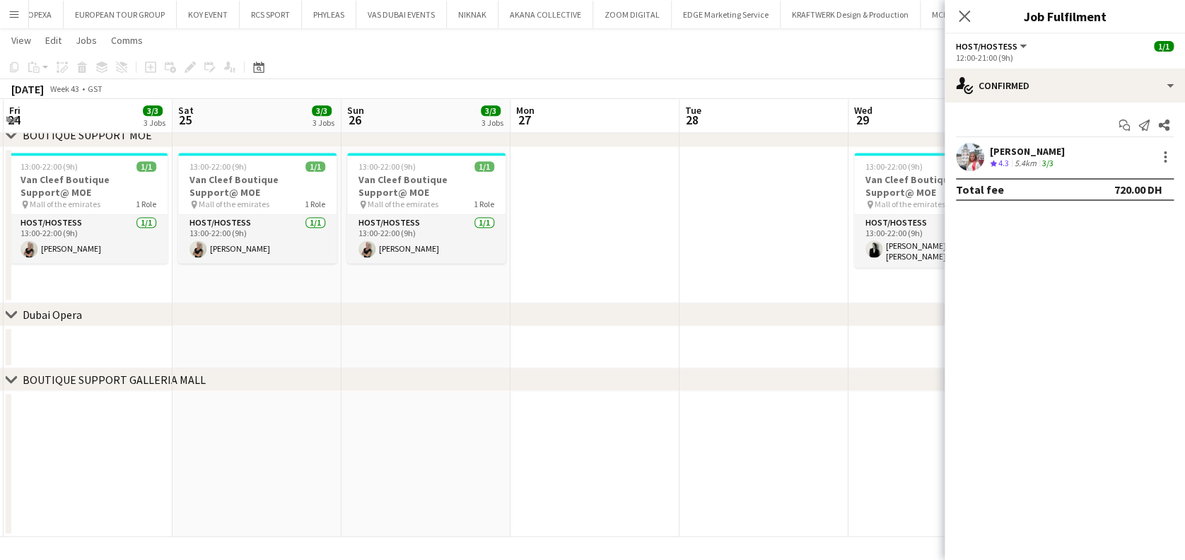
drag, startPoint x: 341, startPoint y: 216, endPoint x: 310, endPoint y: 181, distance: 46.6
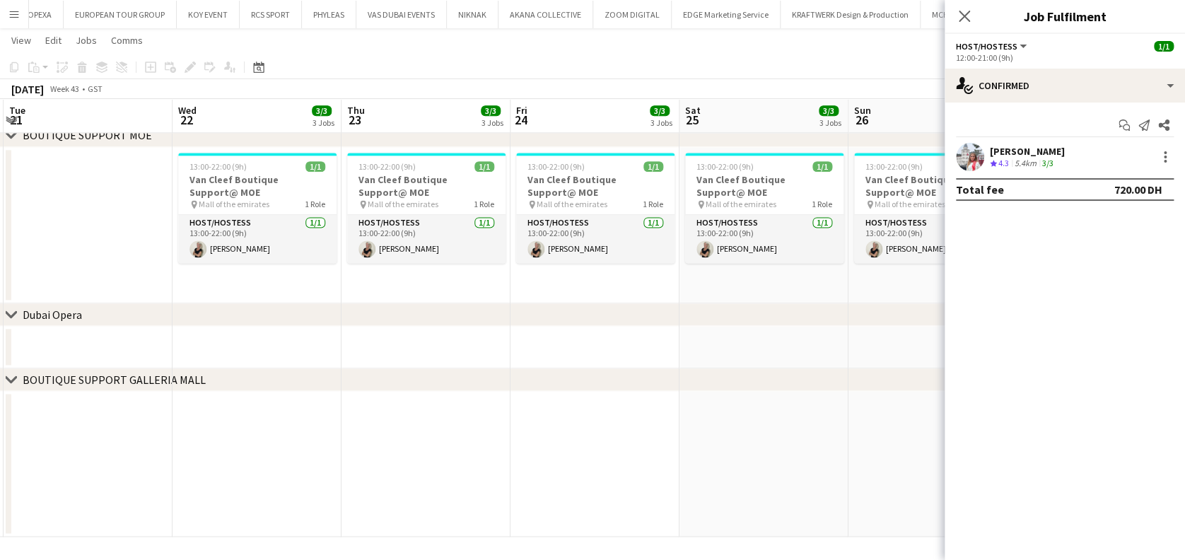
drag, startPoint x: 737, startPoint y: 100, endPoint x: 486, endPoint y: 102, distance: 251.0
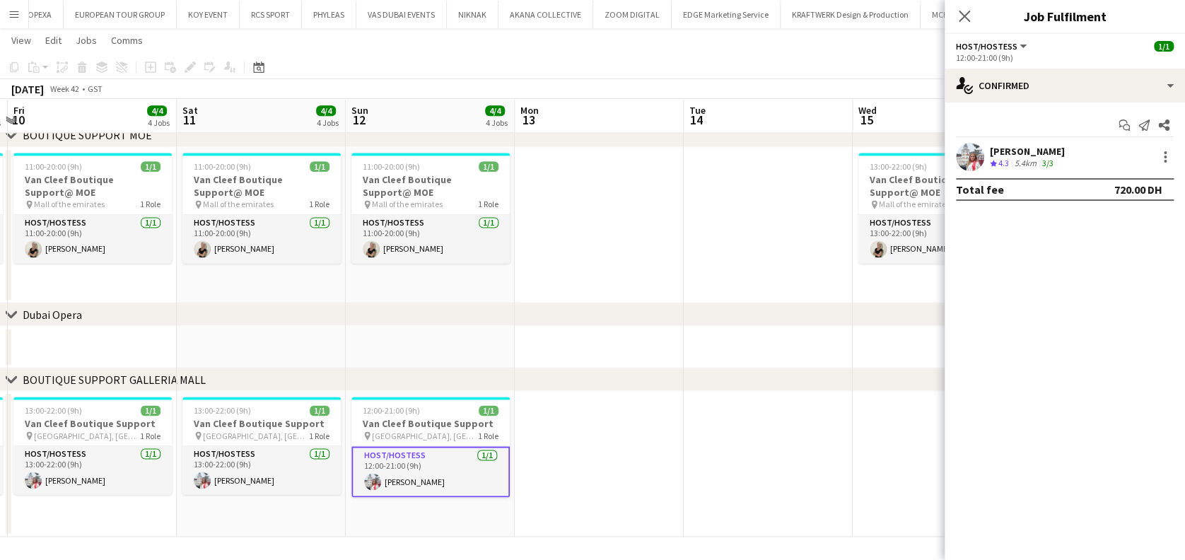
scroll to position [0, 305]
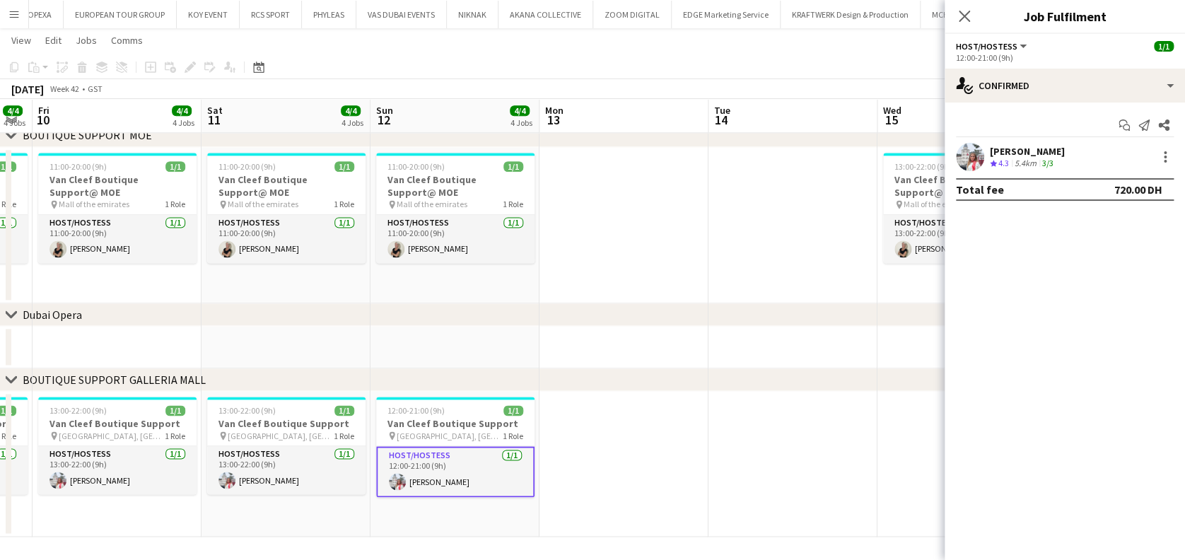
drag, startPoint x: 478, startPoint y: 163, endPoint x: 628, endPoint y: 163, distance: 149.9
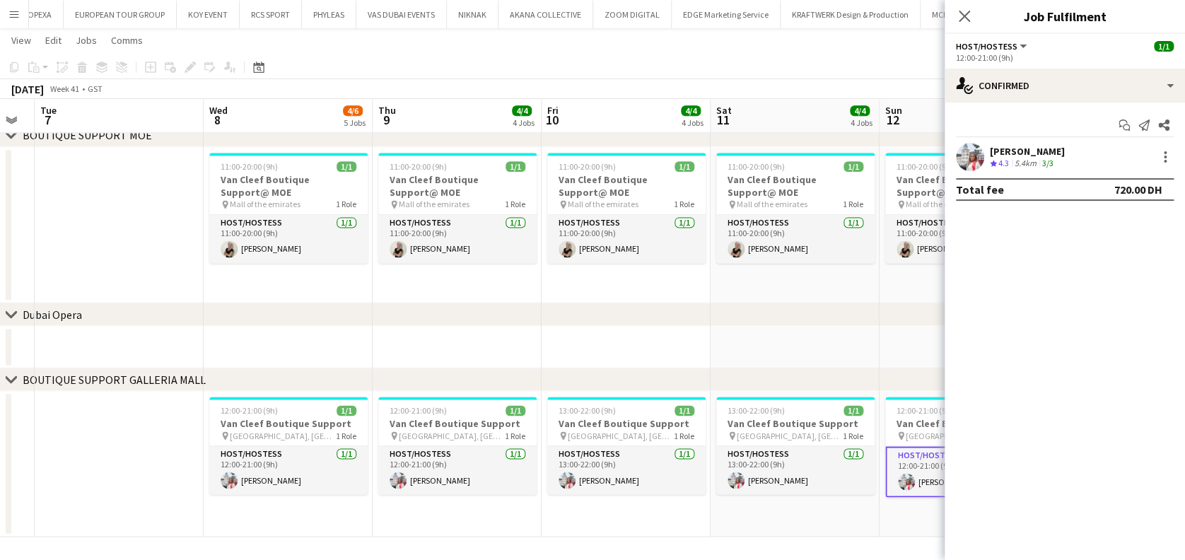
drag, startPoint x: 716, startPoint y: 224, endPoint x: 730, endPoint y: 224, distance: 13.4
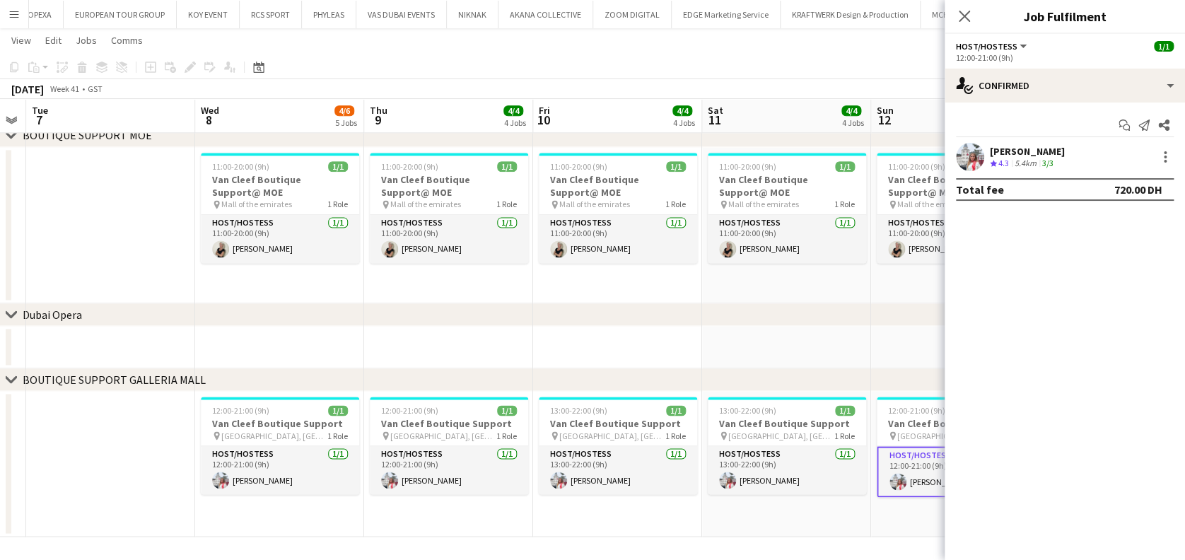
drag, startPoint x: 185, startPoint y: 224, endPoint x: 587, endPoint y: 224, distance: 401.5
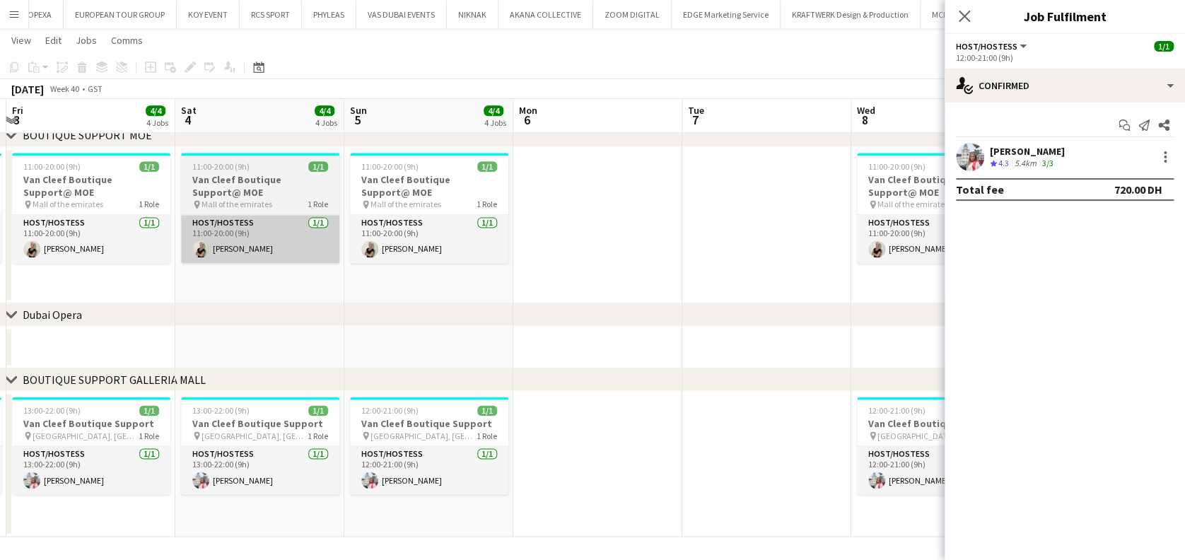
drag, startPoint x: 539, startPoint y: 244, endPoint x: 447, endPoint y: 244, distance: 92.6
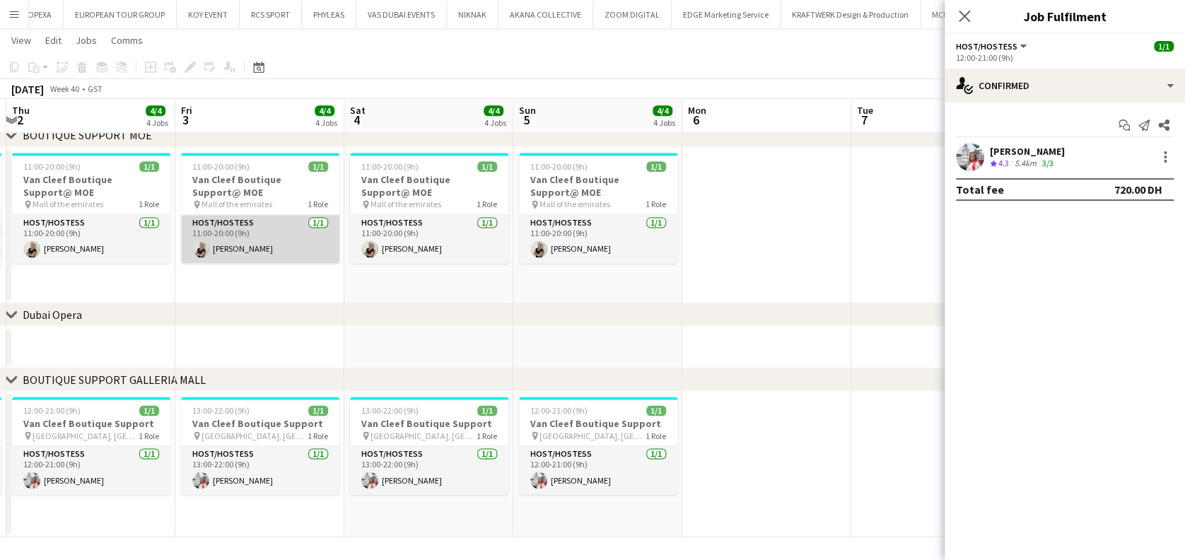
scroll to position [0, 341]
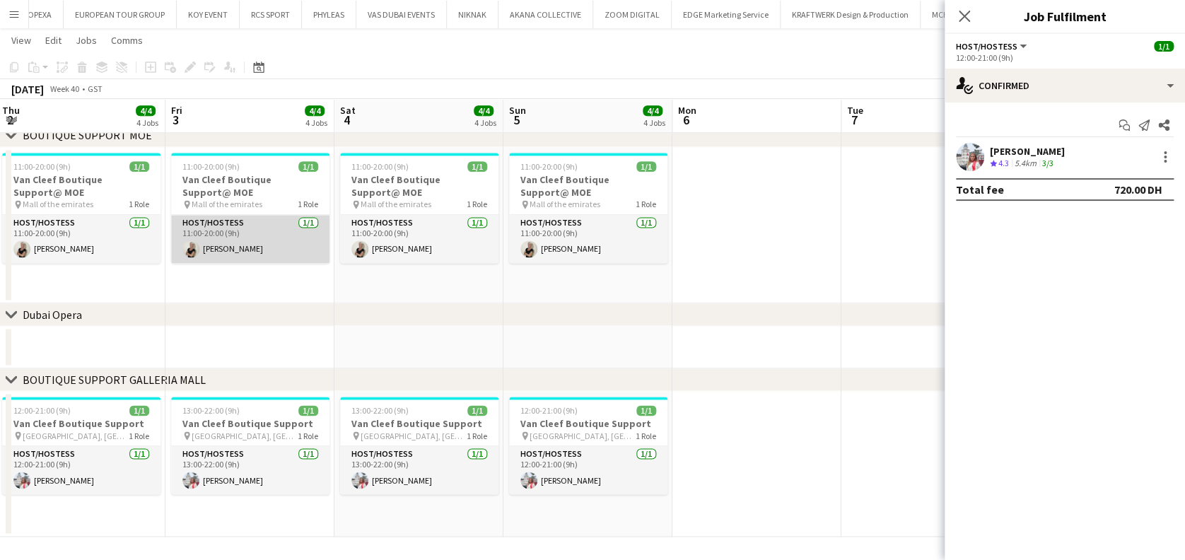
drag, startPoint x: 437, startPoint y: 245, endPoint x: 632, endPoint y: 244, distance: 195.1
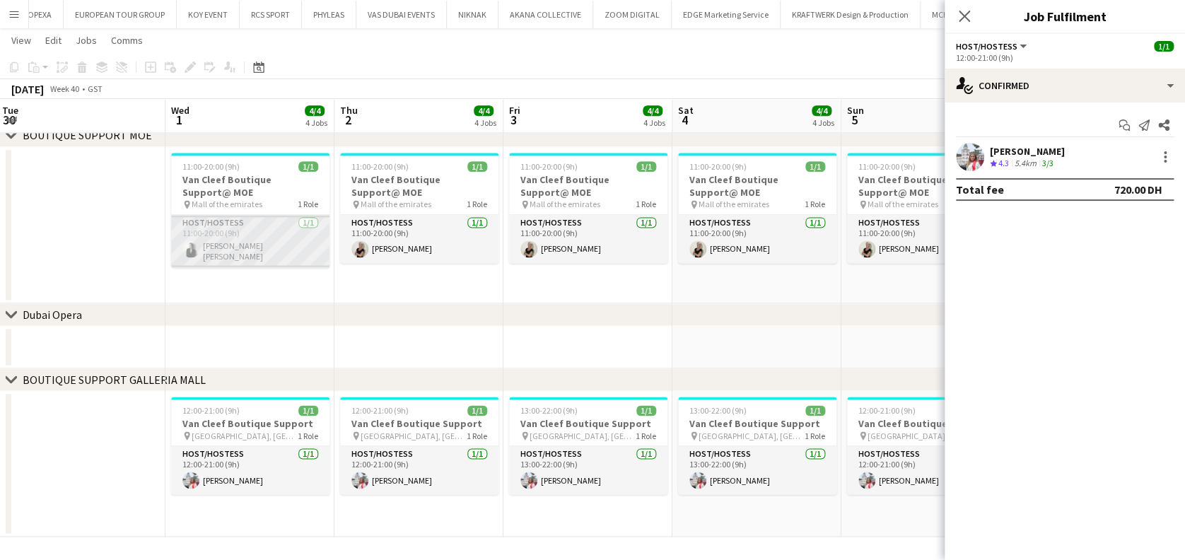
click at [324, 247] on app-card-role "Host/Hostess [DATE] 11:00-20:00 (9h) [PERSON_NAME] [PERSON_NAME]" at bounding box center [250, 241] width 158 height 52
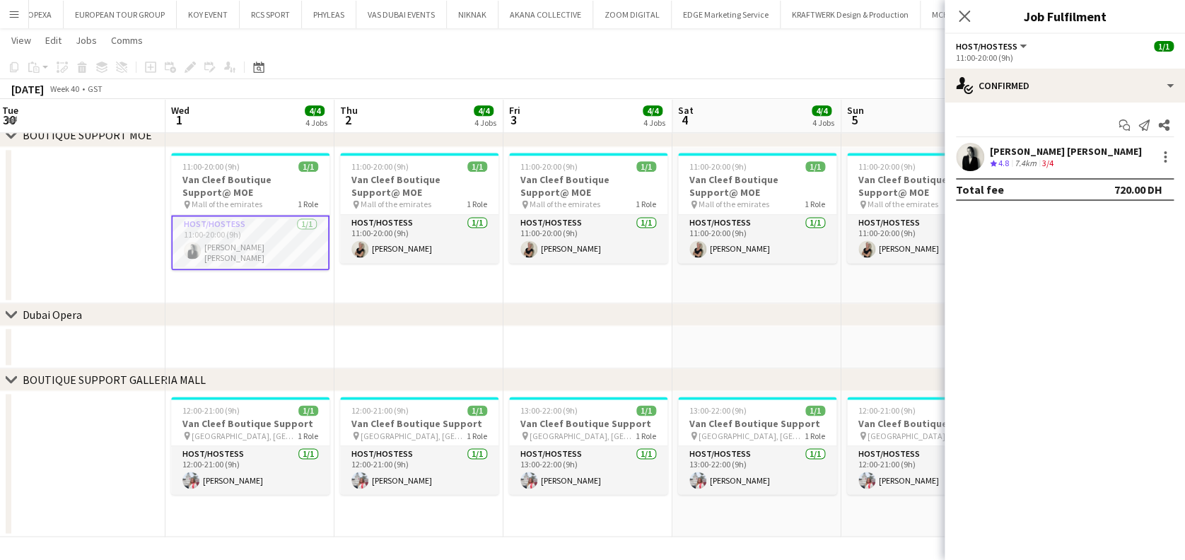
click at [968, 147] on app-user-avatar at bounding box center [970, 157] width 28 height 28
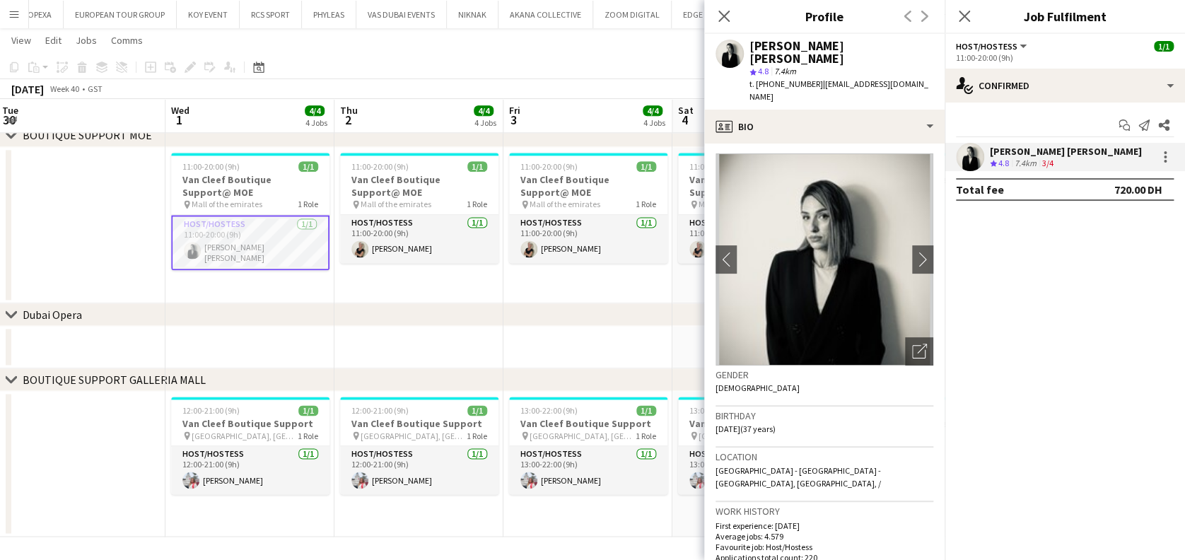
scroll to position [0, 0]
click at [912, 345] on icon "Open photos pop-in" at bounding box center [919, 352] width 15 height 15
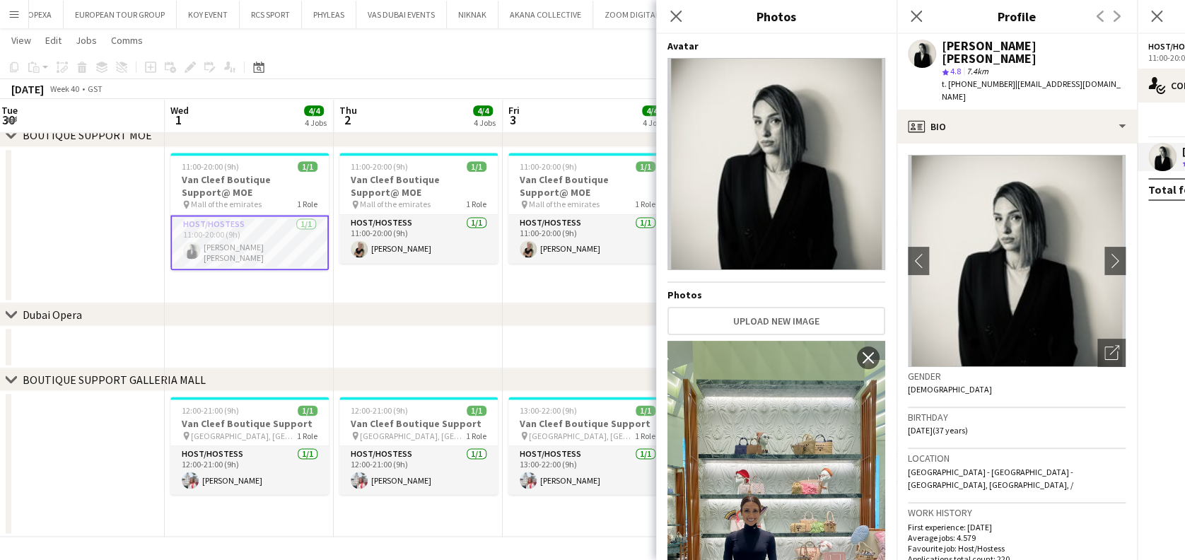
drag, startPoint x: 776, startPoint y: 175, endPoint x: 337, endPoint y: 509, distance: 551.4
click at [328, 505] on app-date-cell "12:00-21:00 (9h) 1/1 Van Cleef Boutique Support pin [GEOGRAPHIC_DATA], [GEOGRAP…" at bounding box center [249, 464] width 169 height 146
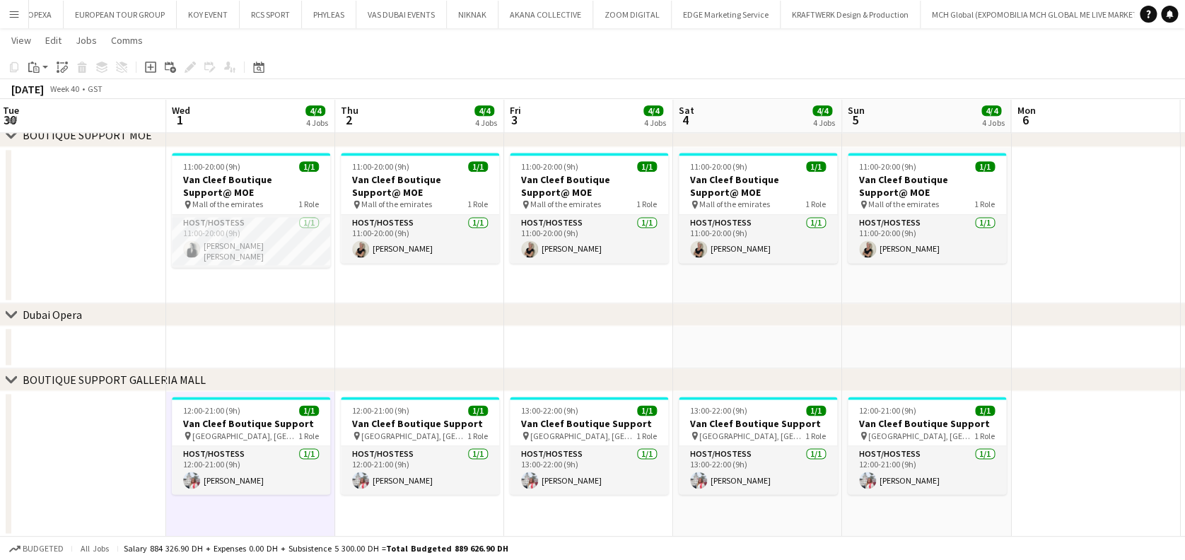
scroll to position [0, 341]
